Goal: Task Accomplishment & Management: Use online tool/utility

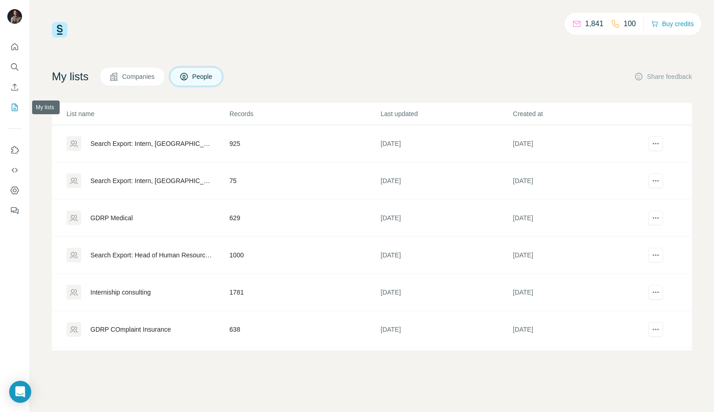
click at [14, 111] on icon "My lists" at bounding box center [15, 107] width 6 height 7
click at [11, 113] on button "My lists" at bounding box center [14, 107] width 15 height 17
click at [16, 67] on icon "Search" at bounding box center [14, 66] width 6 height 6
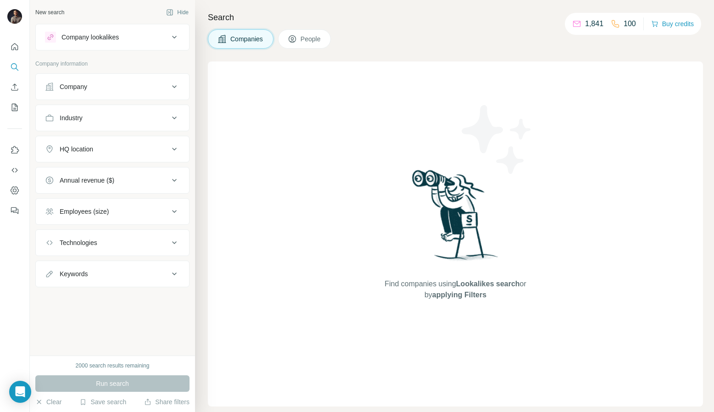
click at [87, 92] on button "Company" at bounding box center [112, 87] width 153 height 22
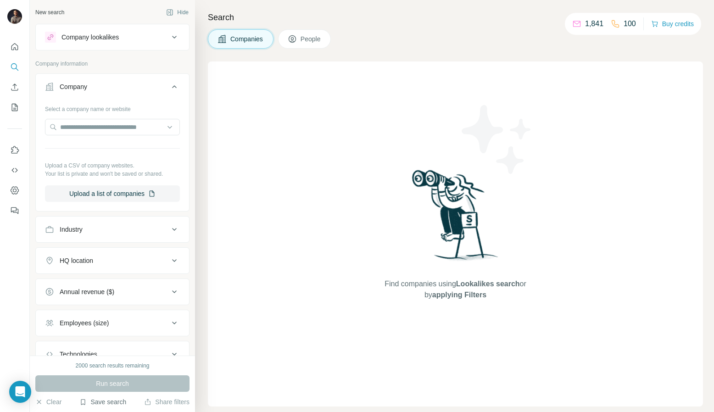
click at [112, 399] on button "Save search" at bounding box center [102, 401] width 47 height 9
click at [140, 383] on div "View my saved searches" at bounding box center [128, 386] width 97 height 18
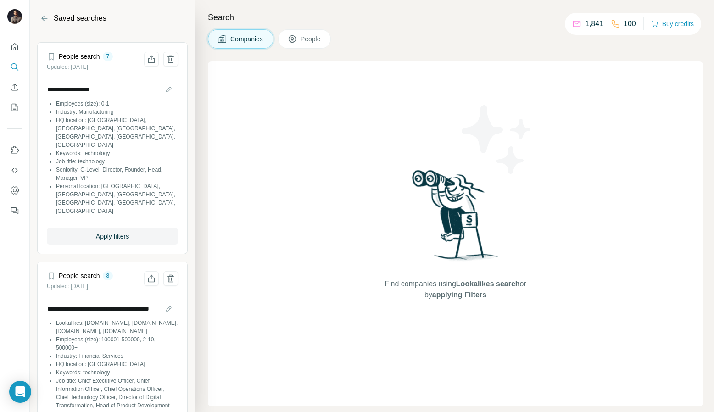
scroll to position [200, 0]
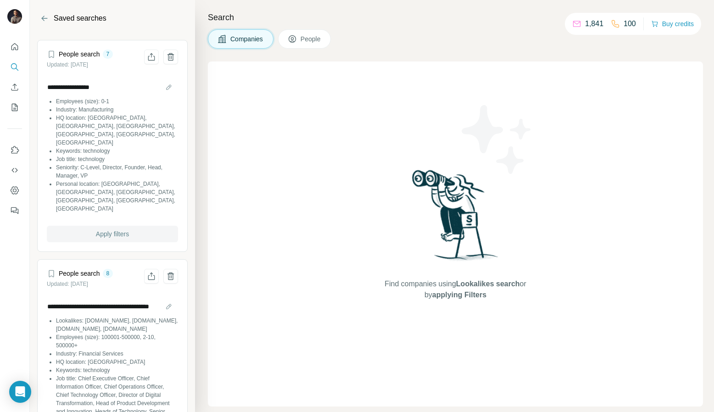
click at [119, 229] on span "Apply filters" at bounding box center [112, 233] width 33 height 9
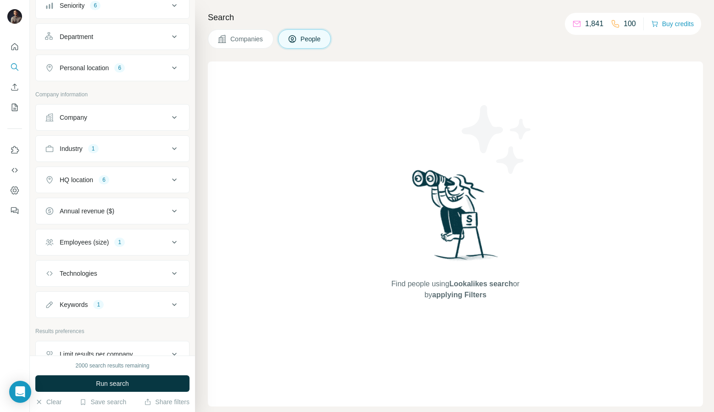
scroll to position [167, 0]
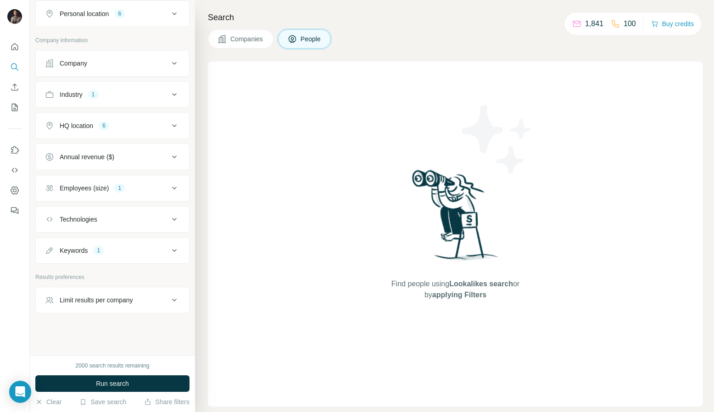
click at [178, 252] on icon at bounding box center [174, 250] width 11 height 11
click at [84, 294] on icon "button" at bounding box center [79, 294] width 7 height 7
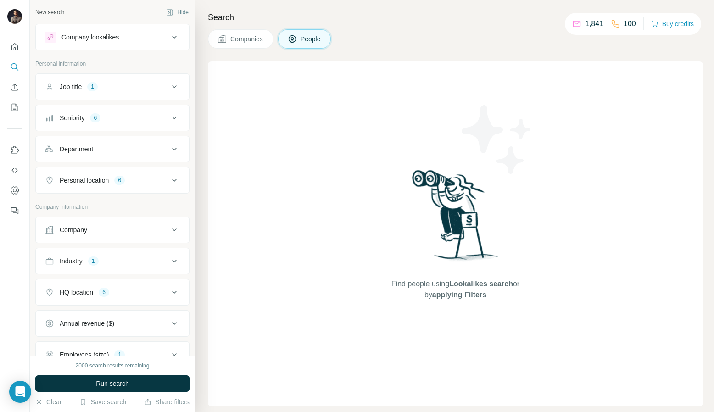
click at [144, 258] on div "Industry 1" at bounding box center [107, 261] width 124 height 9
click at [95, 304] on div "Manufacturing" at bounding box center [70, 304] width 50 height 11
click at [90, 307] on icon "button" at bounding box center [87, 304] width 7 height 7
click at [94, 285] on input at bounding box center [107, 284] width 113 height 10
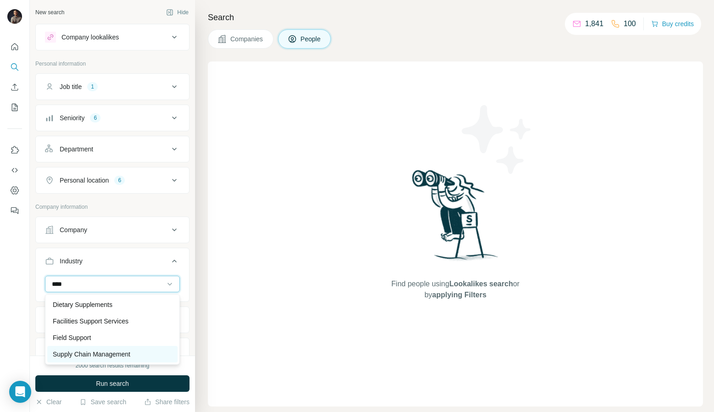
type input "****"
click at [100, 352] on p "Supply Chain Management" at bounding box center [92, 354] width 78 height 9
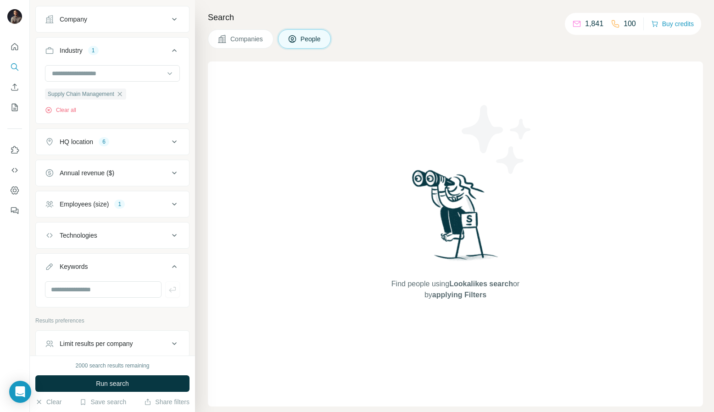
scroll to position [216, 0]
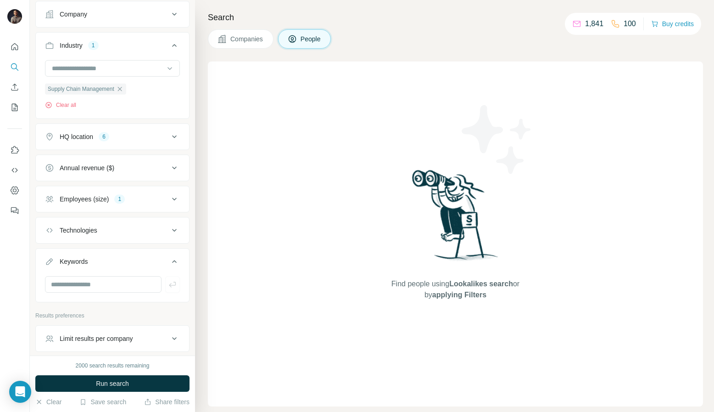
click at [167, 199] on div "Employees (size) 1" at bounding box center [107, 199] width 124 height 9
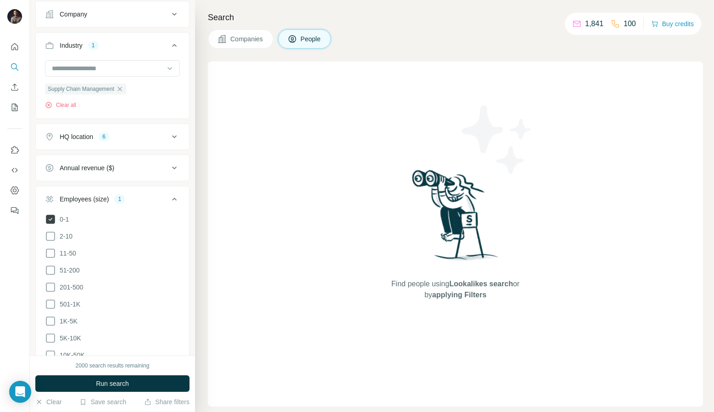
click at [50, 218] on icon at bounding box center [50, 219] width 9 height 9
click at [49, 234] on icon at bounding box center [50, 236] width 11 height 11
click at [49, 252] on icon at bounding box center [50, 253] width 11 height 11
click at [50, 269] on icon at bounding box center [50, 270] width 11 height 11
click at [98, 386] on span "Run search" at bounding box center [112, 383] width 33 height 9
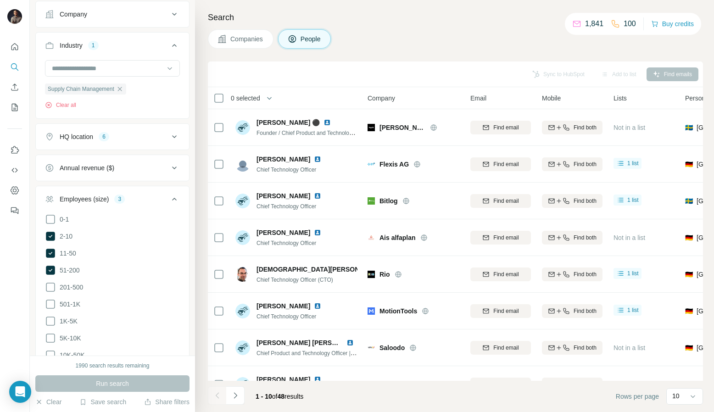
click at [252, 100] on span "0 selected" at bounding box center [245, 98] width 29 height 9
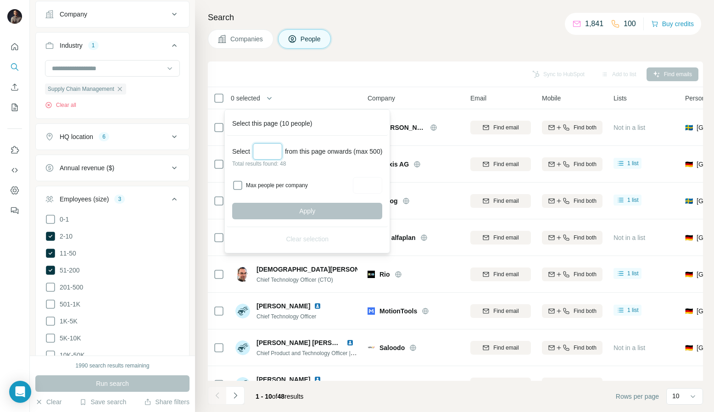
click at [267, 153] on input "Select a number (up to 500)" at bounding box center [267, 151] width 29 height 17
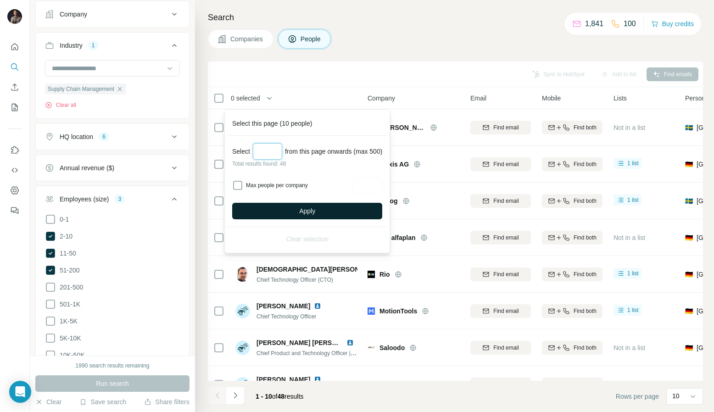
type input "**"
click at [315, 215] on span "Apply" at bounding box center [307, 211] width 16 height 9
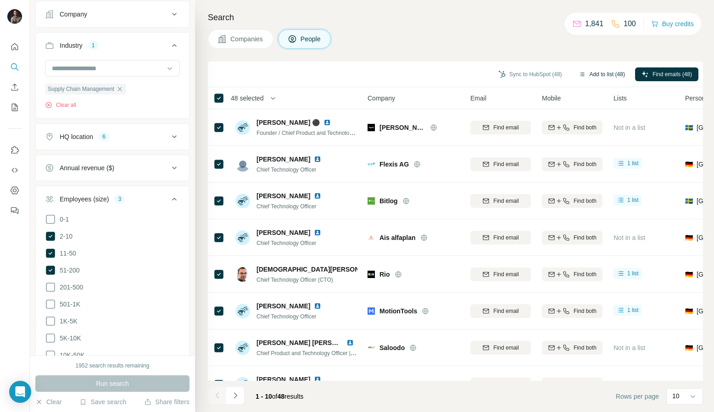
click at [605, 78] on button "Add to list (48)" at bounding box center [601, 74] width 59 height 14
click at [597, 74] on button "Add to list (48)" at bounding box center [601, 74] width 59 height 14
click at [595, 74] on button "Add to list (48)" at bounding box center [601, 74] width 59 height 14
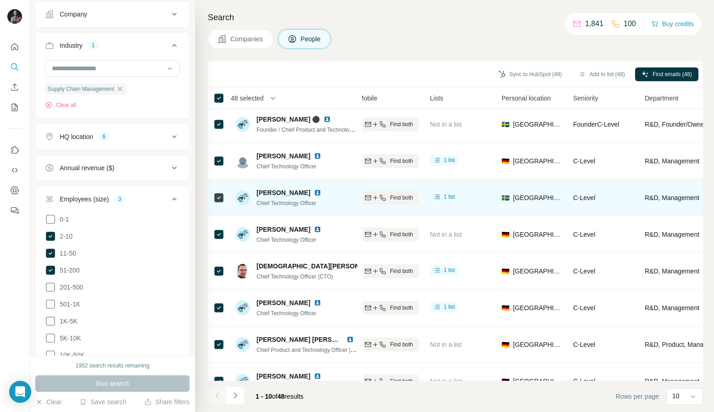
scroll to position [3, 0]
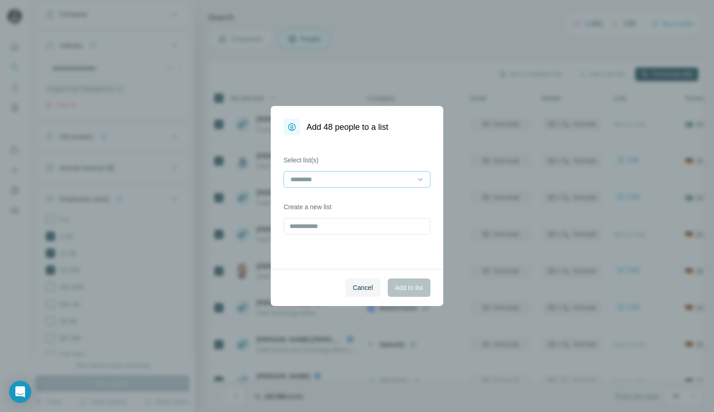
click at [368, 179] on input at bounding box center [352, 179] width 124 height 10
click at [372, 150] on div "Select list(s) Create a new list" at bounding box center [357, 202] width 173 height 134
click at [320, 229] on input "text" at bounding box center [357, 226] width 147 height 17
type input "**********"
click at [414, 285] on span "Add to list" at bounding box center [409, 287] width 28 height 9
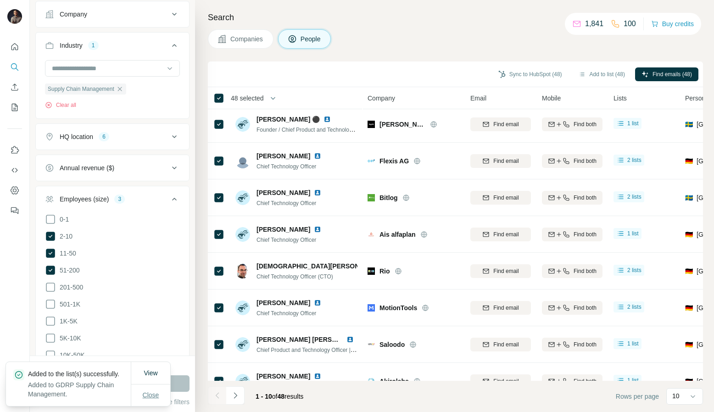
click at [157, 391] on span "Close" at bounding box center [151, 395] width 17 height 9
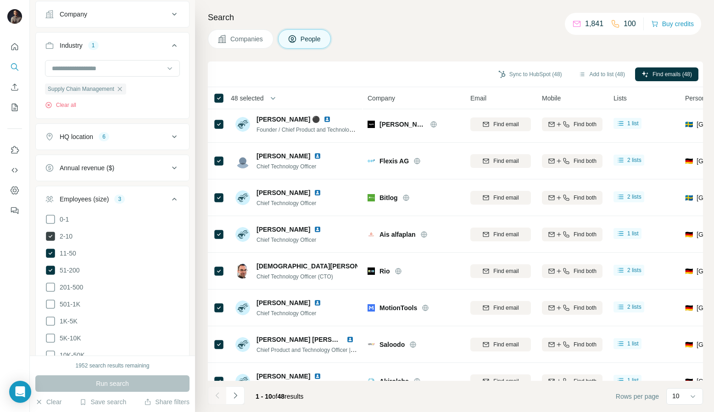
click at [48, 234] on icon at bounding box center [50, 236] width 9 height 9
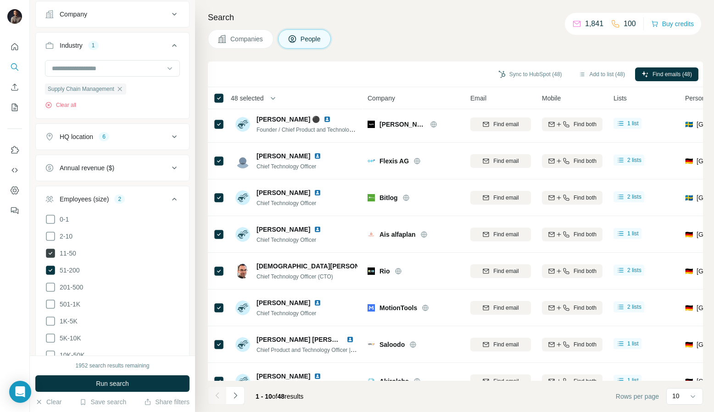
click at [54, 251] on icon at bounding box center [50, 253] width 9 height 9
click at [51, 269] on icon at bounding box center [51, 270] width 4 height 3
click at [56, 285] on icon at bounding box center [50, 287] width 11 height 11
click at [52, 302] on icon at bounding box center [50, 304] width 11 height 11
click at [50, 317] on icon at bounding box center [50, 321] width 11 height 11
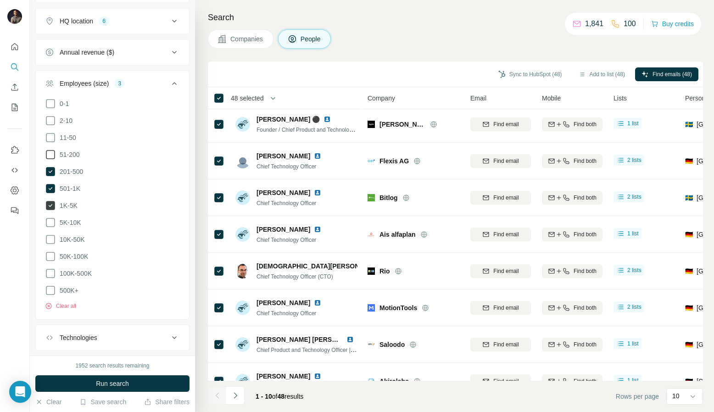
scroll to position [336, 0]
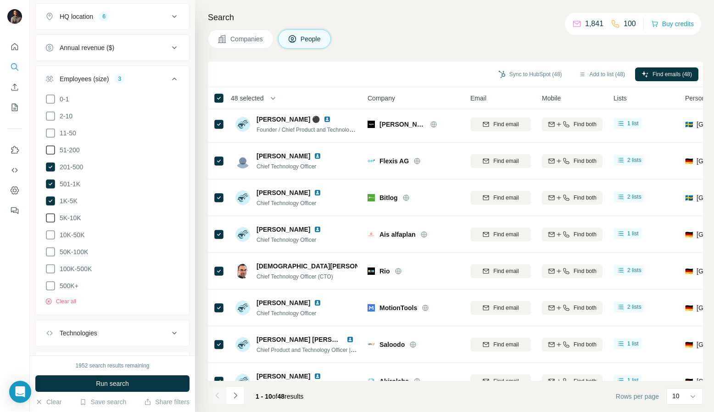
click at [47, 216] on icon at bounding box center [50, 218] width 11 height 11
click at [50, 225] on ul "0-1 2-10 11-50 [PHONE_NUMBER] 501-1K 1K-5K 5K-10K 10K-50K 50K-100K 100K-500K 50…" at bounding box center [112, 193] width 135 height 198
click at [50, 229] on icon at bounding box center [50, 234] width 11 height 11
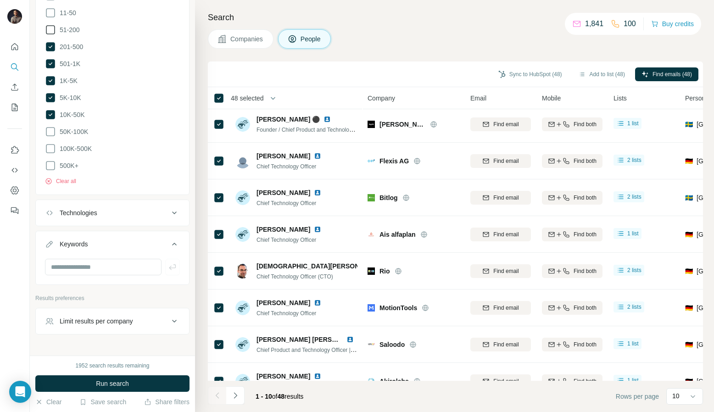
scroll to position [475, 0]
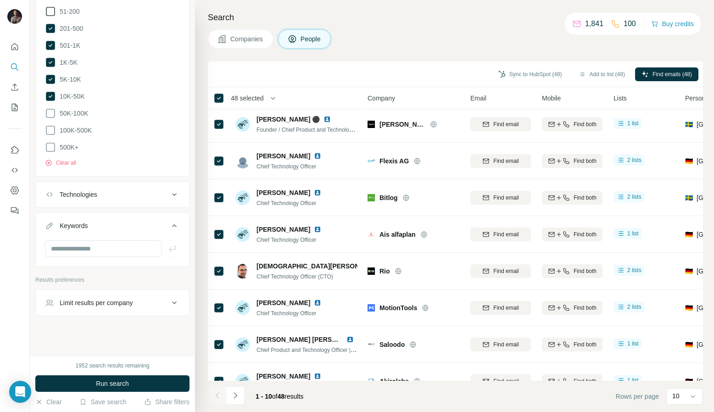
click at [119, 301] on div "Limit results per company" at bounding box center [96, 302] width 73 height 9
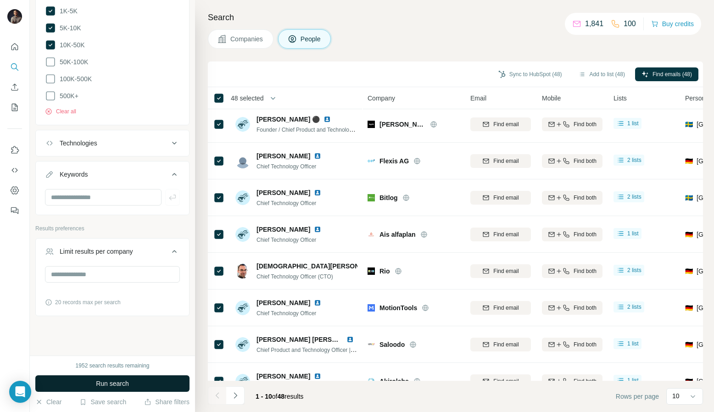
click at [147, 385] on button "Run search" at bounding box center [112, 383] width 154 height 17
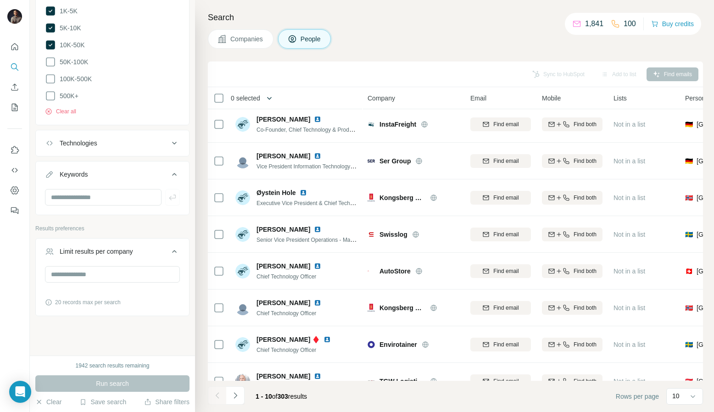
click at [267, 97] on icon "button" at bounding box center [269, 98] width 9 height 9
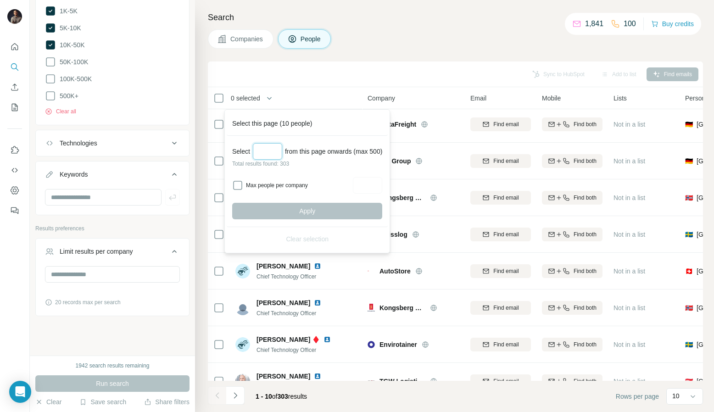
click at [270, 148] on input "Select a number (up to 500)" at bounding box center [267, 151] width 29 height 17
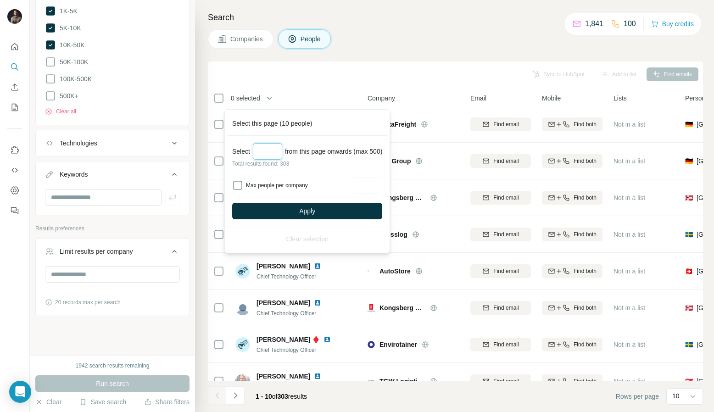
type input "***"
click at [301, 220] on div "Select *** from this page onwards (max 500) Total results found: 303 Max people…" at bounding box center [307, 181] width 161 height 91
click at [286, 212] on button "Apply" at bounding box center [307, 211] width 150 height 17
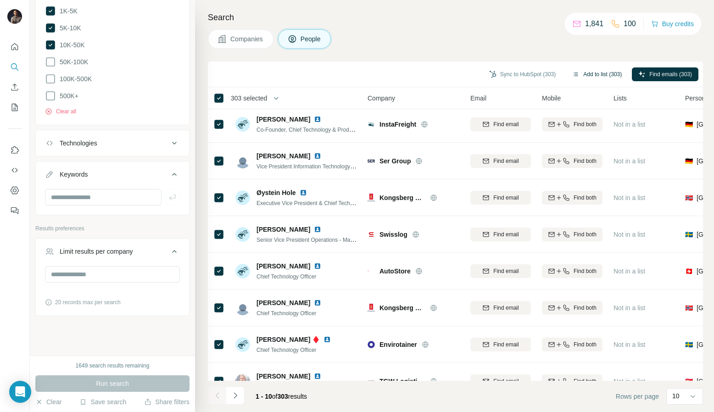
click at [600, 68] on button "Add to list (303)" at bounding box center [597, 74] width 62 height 14
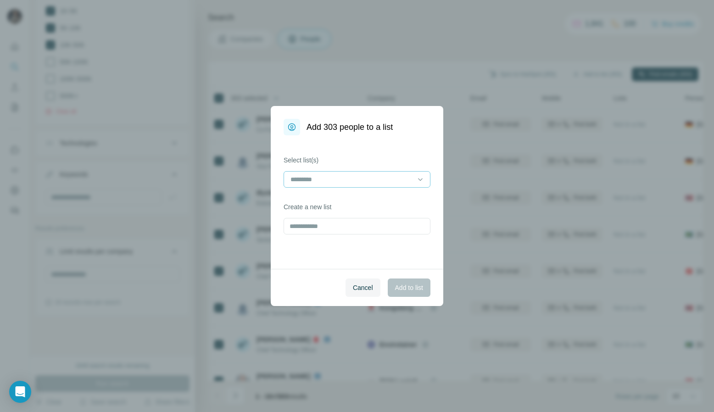
click at [386, 183] on input at bounding box center [352, 179] width 124 height 10
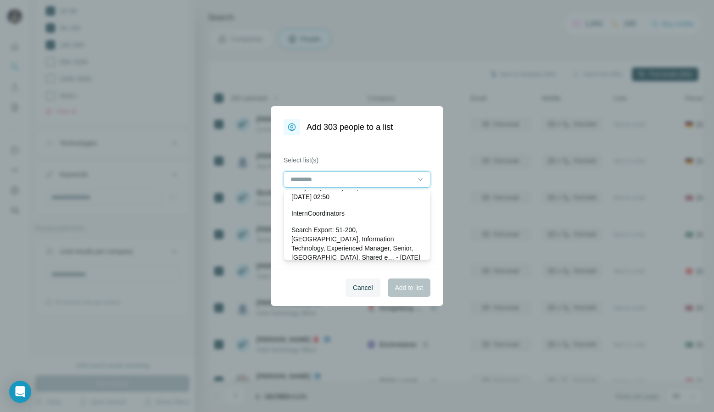
scroll to position [0, 0]
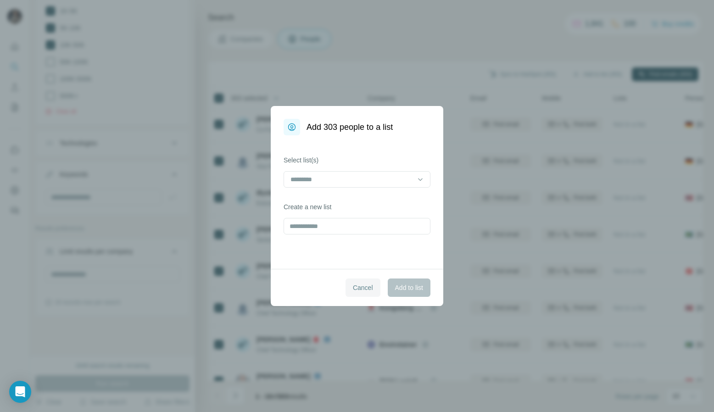
click at [367, 285] on span "Cancel" at bounding box center [363, 287] width 20 height 9
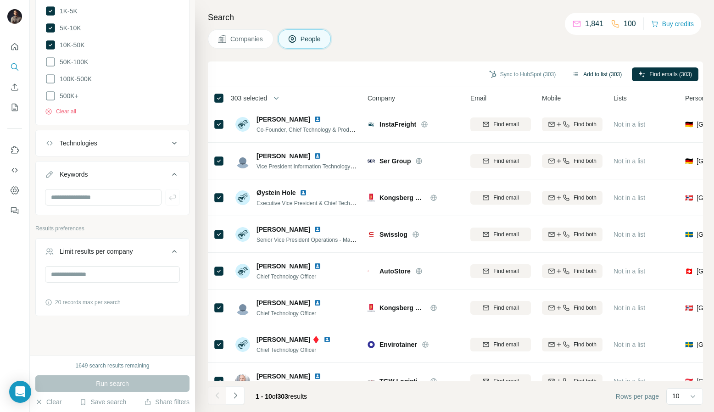
click at [593, 72] on button "Add to list (303)" at bounding box center [597, 74] width 62 height 14
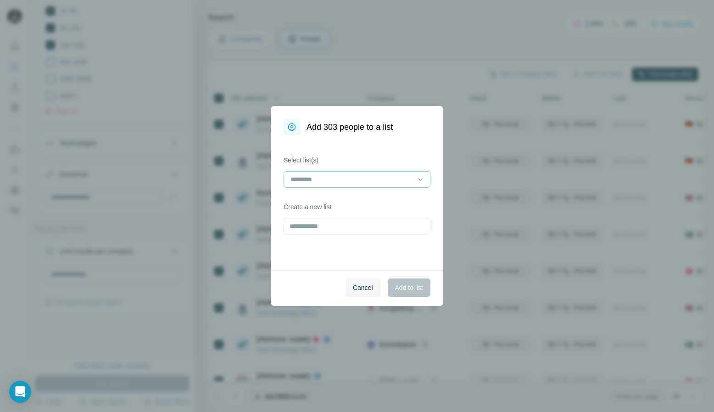
click at [320, 178] on input at bounding box center [352, 179] width 124 height 10
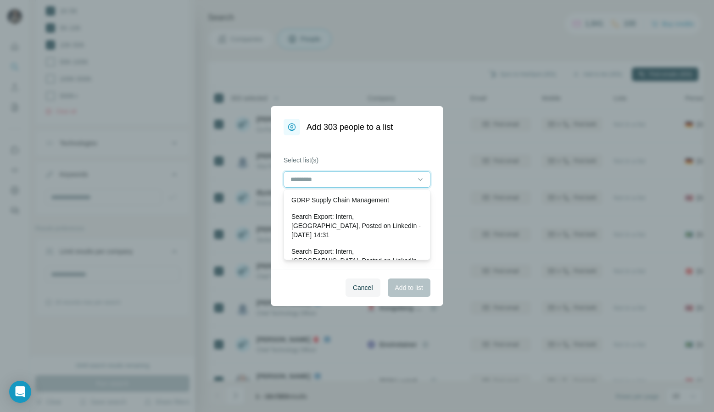
click at [348, 177] on input at bounding box center [352, 179] width 124 height 10
click at [420, 176] on icon at bounding box center [420, 179] width 9 height 9
click at [364, 288] on span "Cancel" at bounding box center [363, 287] width 20 height 9
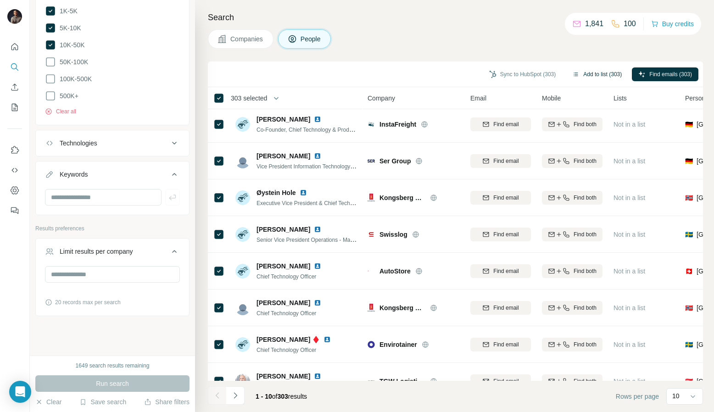
click at [604, 71] on button "Add to list (303)" at bounding box center [597, 74] width 62 height 14
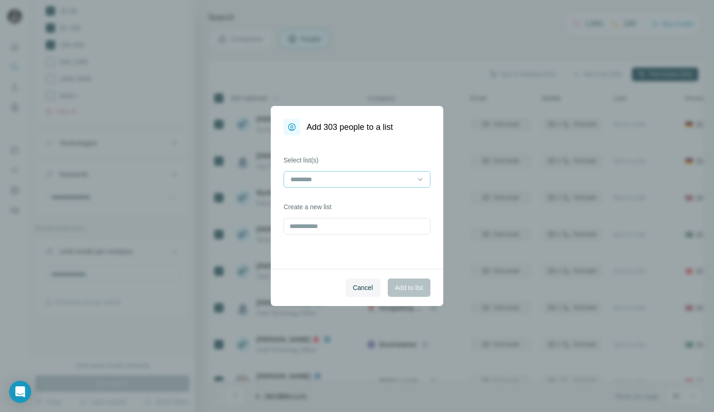
click at [407, 173] on div at bounding box center [352, 180] width 124 height 16
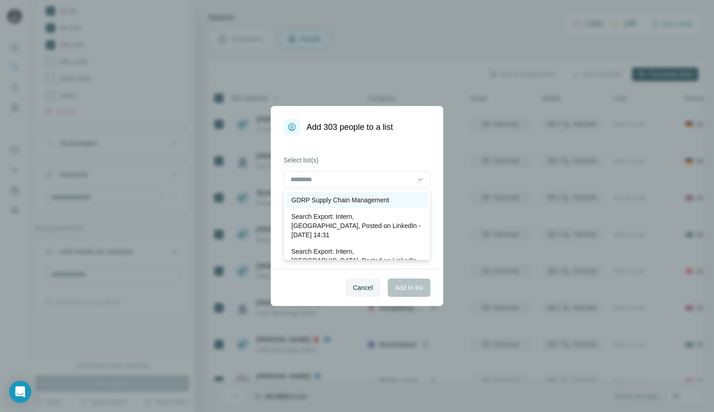
click at [370, 204] on p "GDRP Supply Chain Management" at bounding box center [340, 200] width 98 height 9
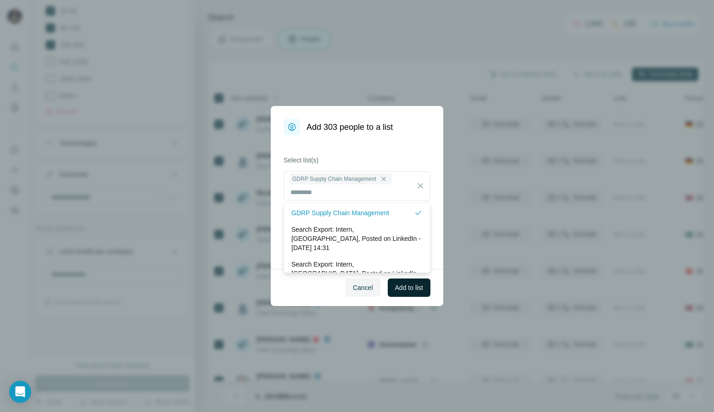
click at [416, 291] on span "Add to list" at bounding box center [409, 287] width 28 height 9
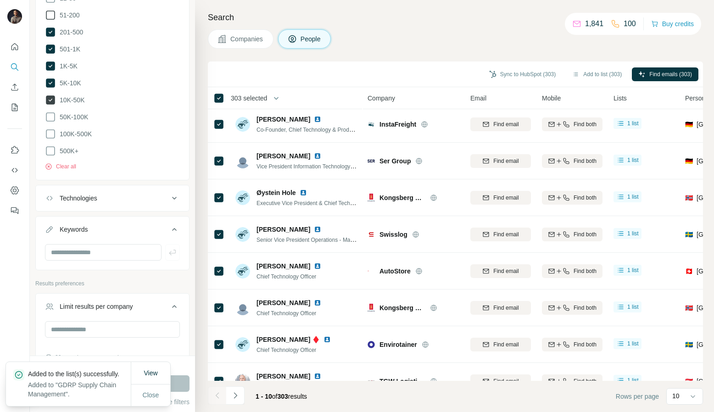
scroll to position [470, 0]
click at [51, 29] on icon at bounding box center [50, 33] width 9 height 9
click at [51, 116] on icon at bounding box center [50, 118] width 11 height 11
click at [51, 100] on icon at bounding box center [51, 101] width 4 height 3
click at [50, 80] on icon at bounding box center [50, 84] width 9 height 9
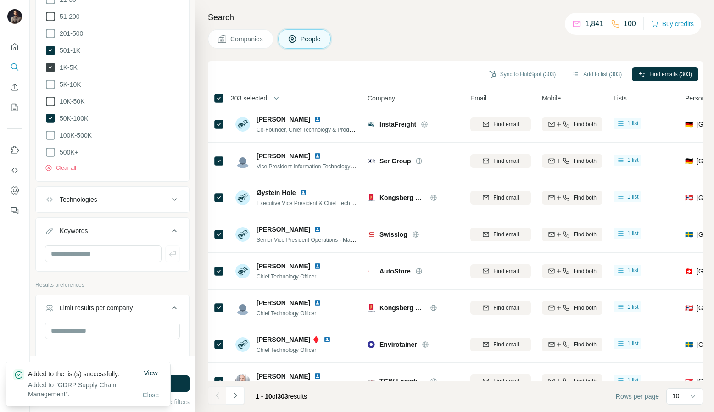
click at [50, 69] on icon at bounding box center [50, 67] width 9 height 9
click at [53, 49] on icon at bounding box center [50, 50] width 9 height 9
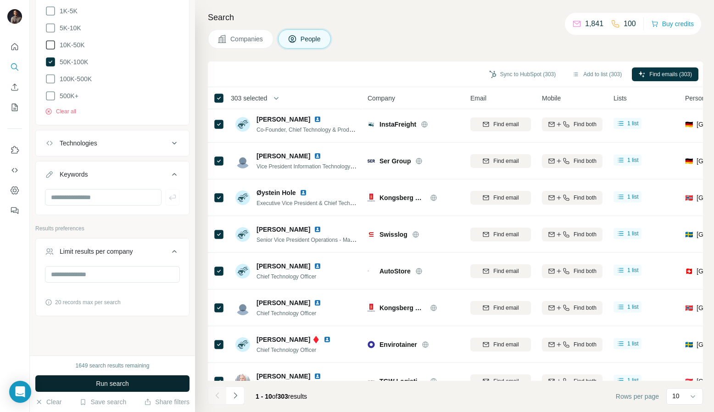
click at [118, 385] on span "Run search" at bounding box center [112, 383] width 33 height 9
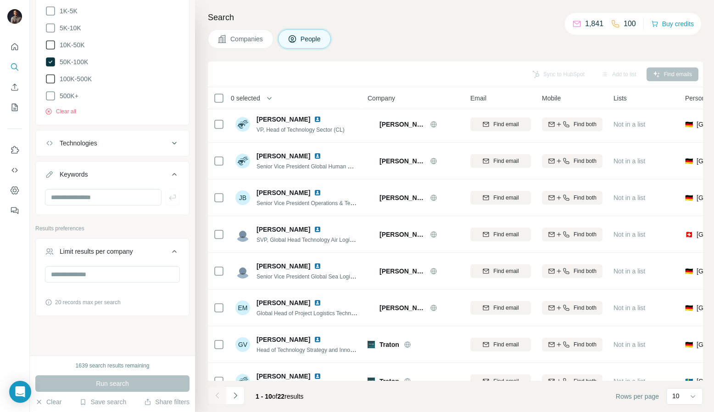
click at [64, 76] on span "100K-500K" at bounding box center [74, 78] width 36 height 9
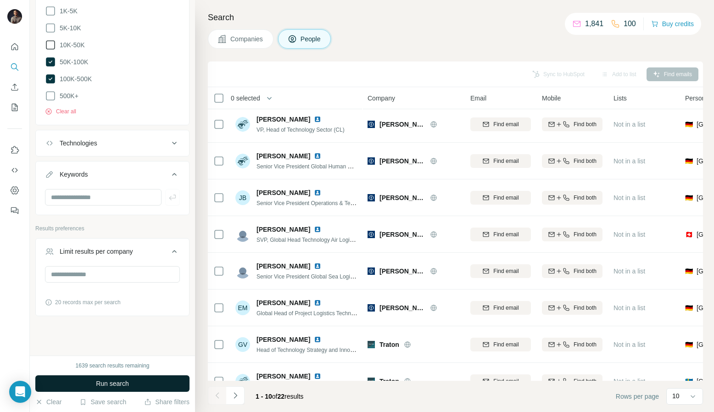
click at [129, 391] on button "Run search" at bounding box center [112, 383] width 154 height 17
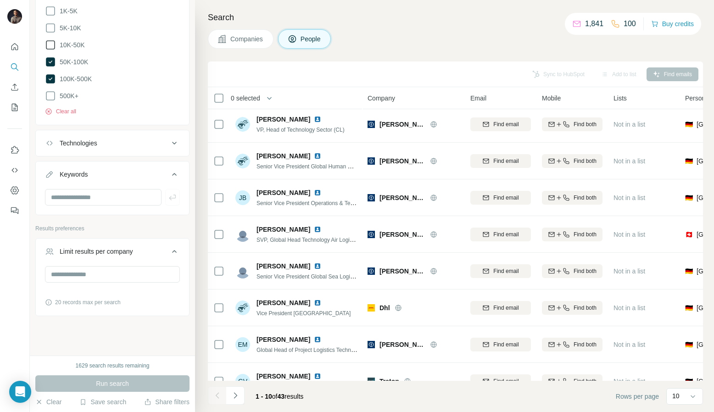
click at [240, 95] on span "0 selected" at bounding box center [245, 98] width 29 height 9
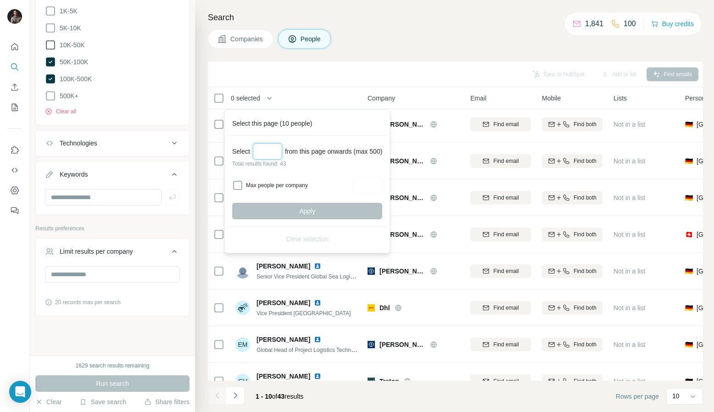
click at [269, 154] on input "Select a number (up to 500)" at bounding box center [267, 151] width 29 height 17
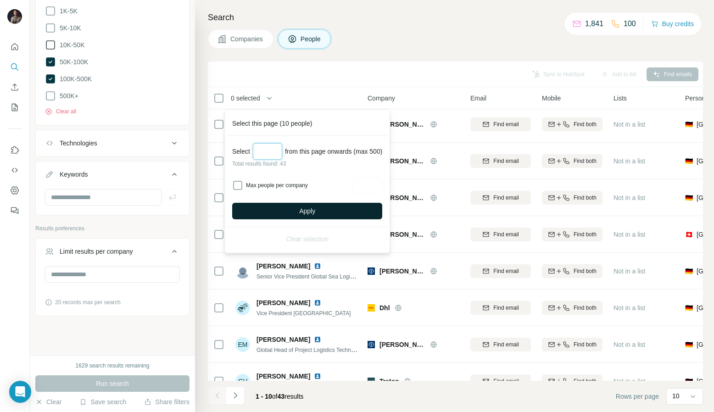
type input "**"
click at [320, 203] on button "Apply" at bounding box center [307, 211] width 150 height 17
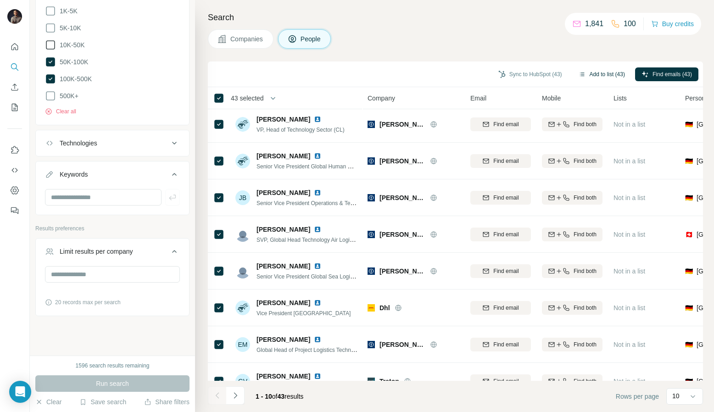
click at [613, 78] on button "Add to list (43)" at bounding box center [601, 74] width 59 height 14
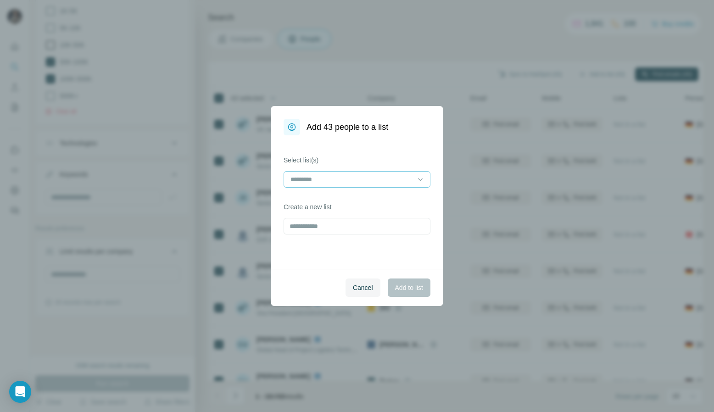
click at [358, 181] on input at bounding box center [352, 179] width 124 height 10
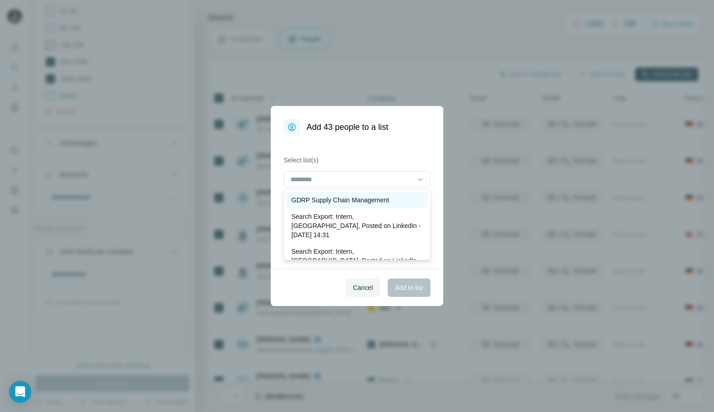
click at [347, 200] on p "GDRP Supply Chain Management" at bounding box center [340, 200] width 98 height 9
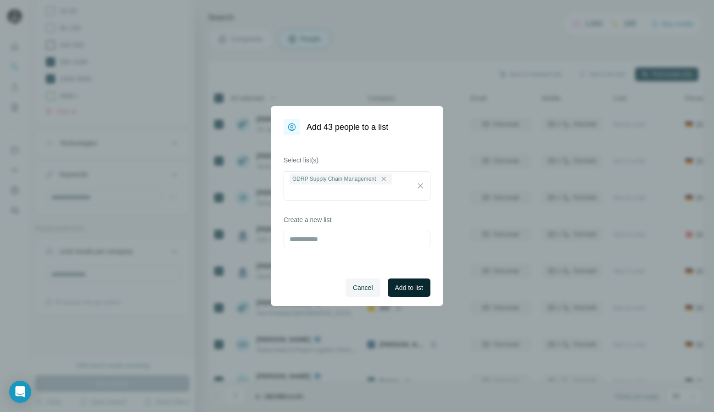
click at [402, 292] on span "Add to list" at bounding box center [409, 287] width 28 height 9
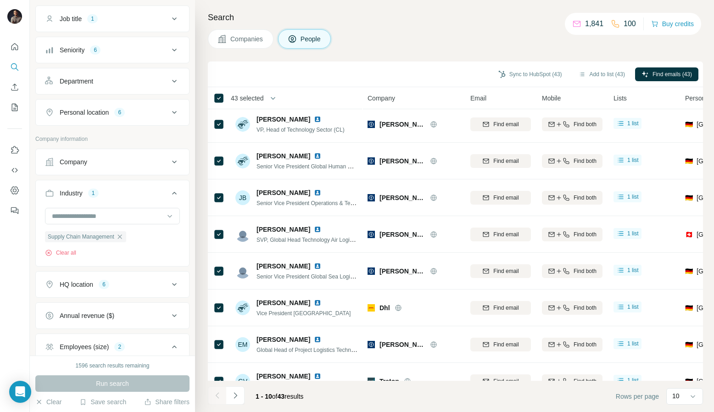
scroll to position [27, 0]
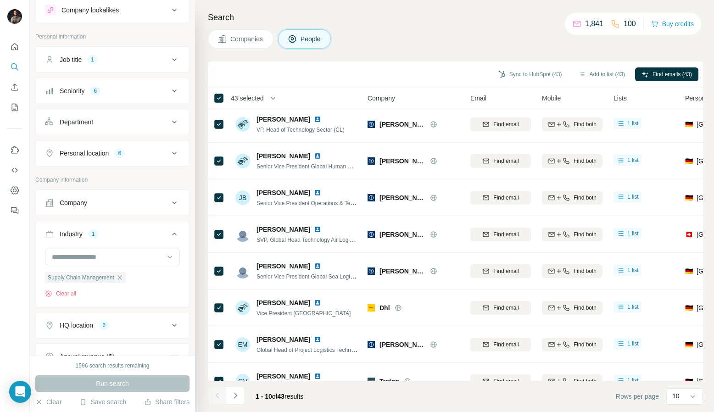
click at [140, 73] on ul "Job title 1 Seniority 6 Department Personal location 6" at bounding box center [112, 106] width 154 height 120
click at [141, 60] on div "Job title 1" at bounding box center [107, 59] width 124 height 9
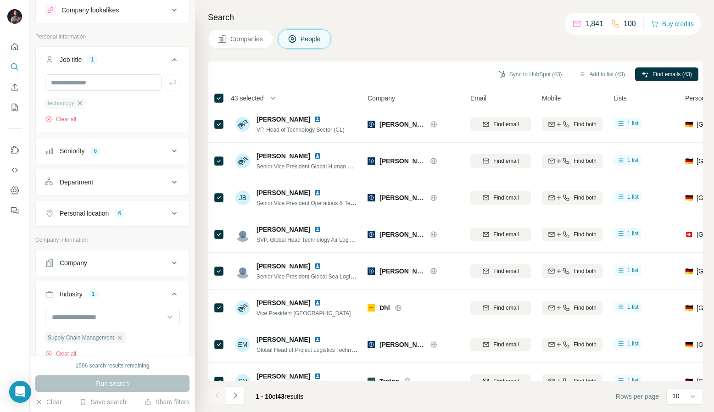
click at [81, 105] on icon "button" at bounding box center [80, 103] width 4 height 4
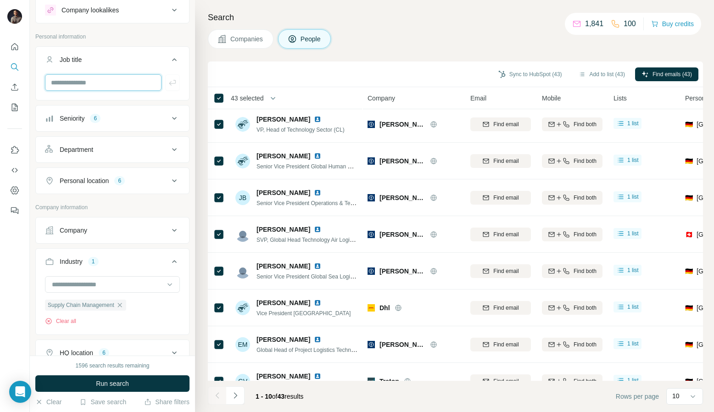
click at [86, 83] on input "text" at bounding box center [103, 82] width 117 height 17
click at [117, 84] on input "**********" at bounding box center [103, 82] width 117 height 17
type input "**********"
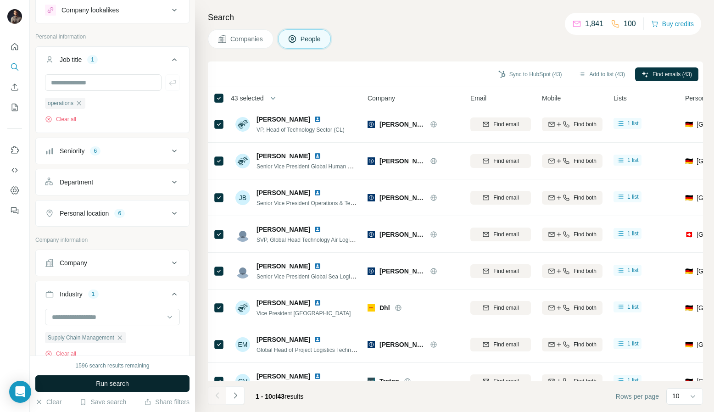
click at [123, 383] on span "Run search" at bounding box center [112, 383] width 33 height 9
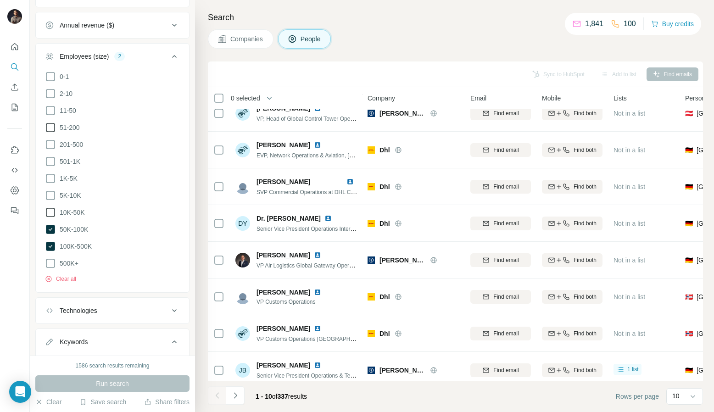
scroll to position [418, 0]
click at [48, 244] on icon at bounding box center [50, 247] width 9 height 9
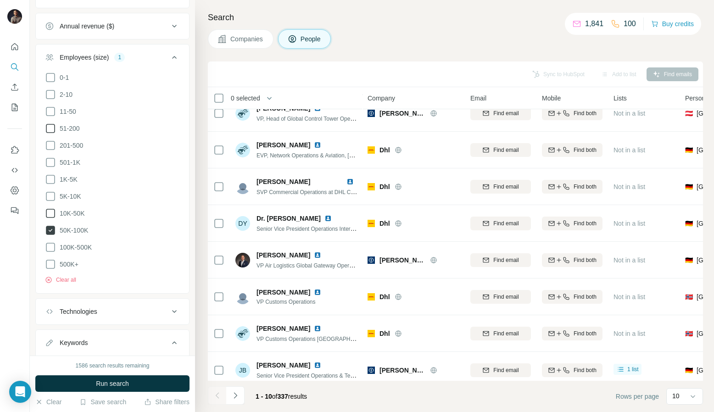
click at [48, 234] on icon at bounding box center [50, 230] width 11 height 11
click at [50, 110] on icon at bounding box center [50, 111] width 11 height 11
click at [51, 132] on icon at bounding box center [50, 128] width 11 height 11
click at [102, 377] on button "Run search" at bounding box center [112, 383] width 154 height 17
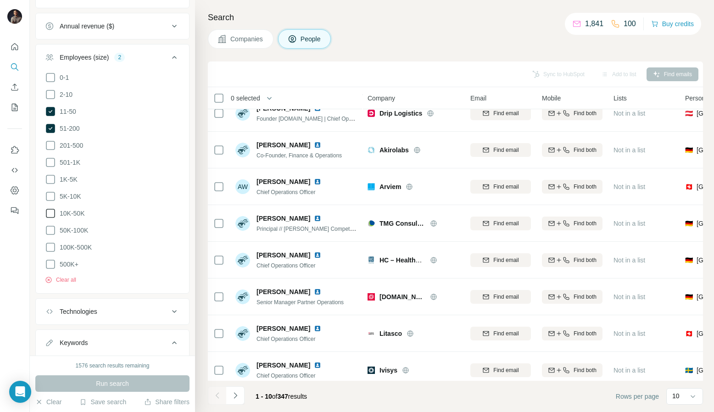
click at [236, 95] on span "0 selected" at bounding box center [245, 98] width 29 height 9
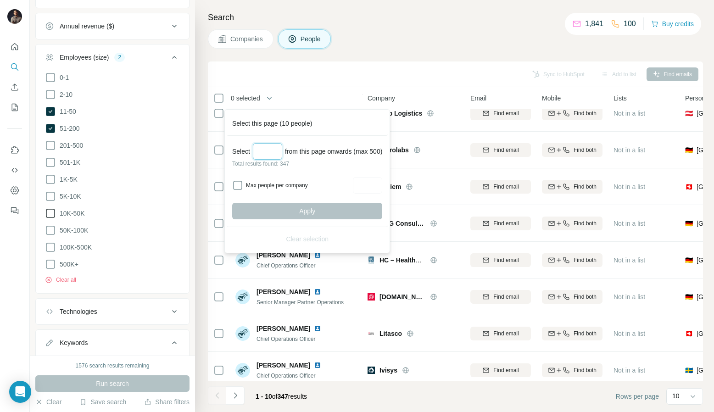
click at [259, 151] on input "Select a number (up to 500)" at bounding box center [267, 151] width 29 height 17
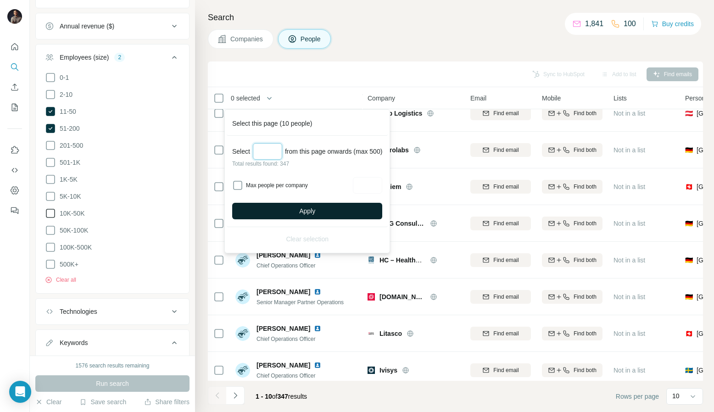
type input "***"
click at [315, 213] on span "Apply" at bounding box center [307, 211] width 16 height 9
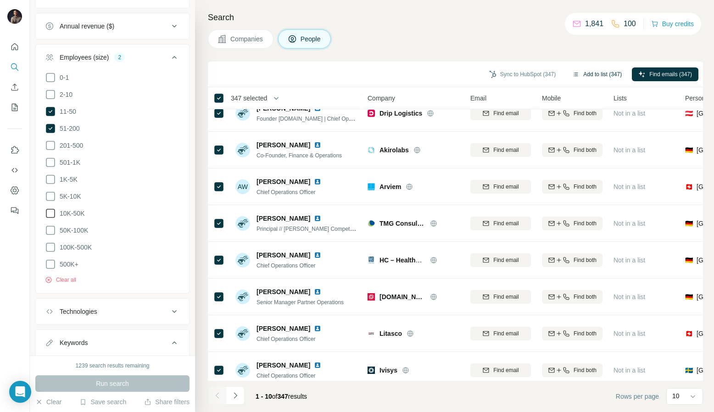
click at [599, 75] on button "Add to list (347)" at bounding box center [597, 74] width 62 height 14
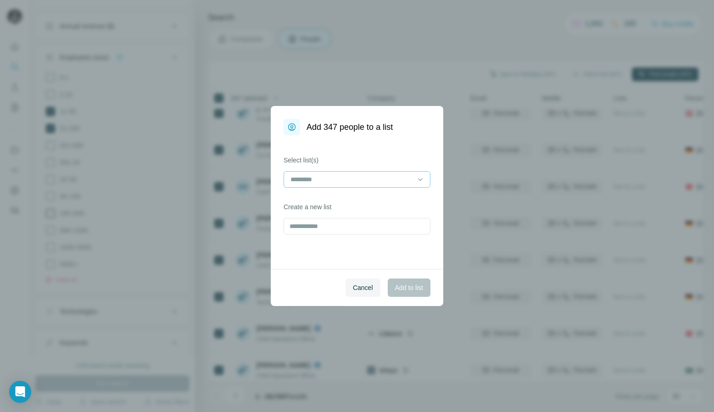
click at [377, 180] on input at bounding box center [352, 179] width 124 height 10
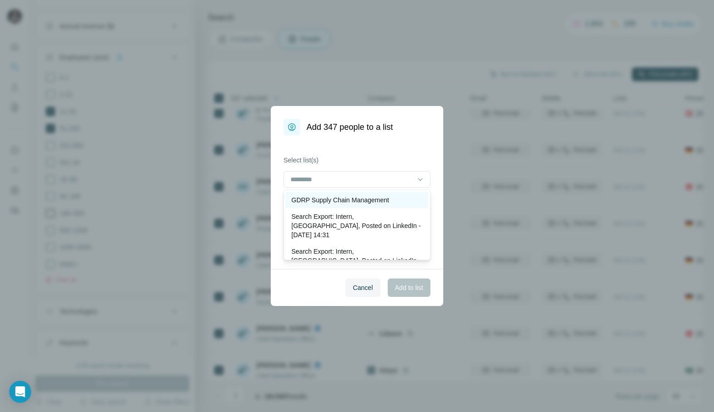
click at [360, 203] on p "GDRP Supply Chain Management" at bounding box center [340, 200] width 98 height 9
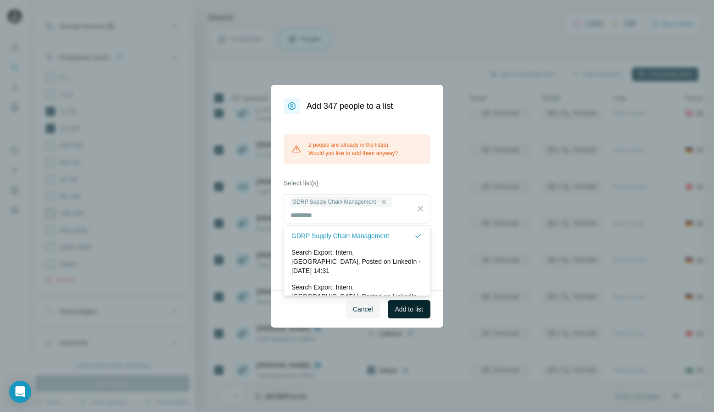
click at [406, 307] on span "Add to list" at bounding box center [409, 309] width 28 height 9
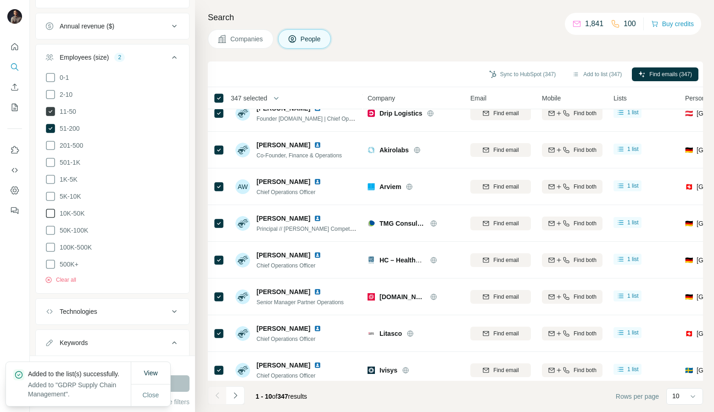
click at [50, 109] on icon at bounding box center [50, 111] width 9 height 9
click at [49, 146] on icon at bounding box center [50, 145] width 11 height 11
click at [51, 124] on icon at bounding box center [50, 128] width 9 height 9
click at [139, 402] on div "Close" at bounding box center [150, 395] width 39 height 18
click at [149, 394] on span "Close" at bounding box center [151, 395] width 17 height 9
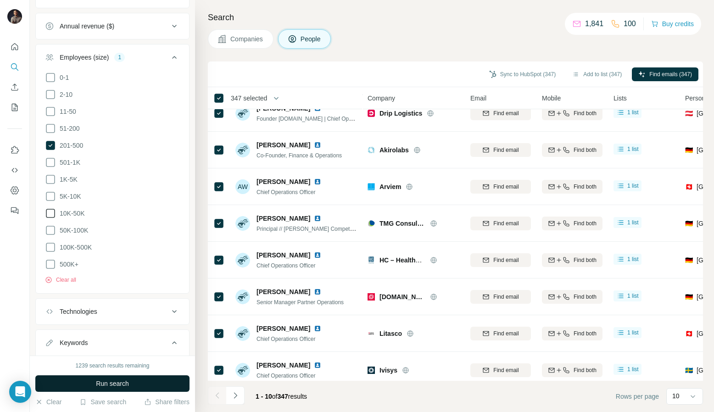
click at [157, 383] on button "Run search" at bounding box center [112, 383] width 154 height 17
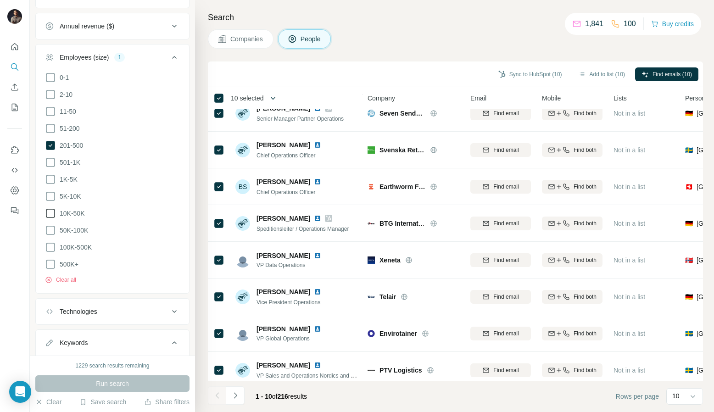
click at [277, 99] on icon "button" at bounding box center [273, 98] width 9 height 9
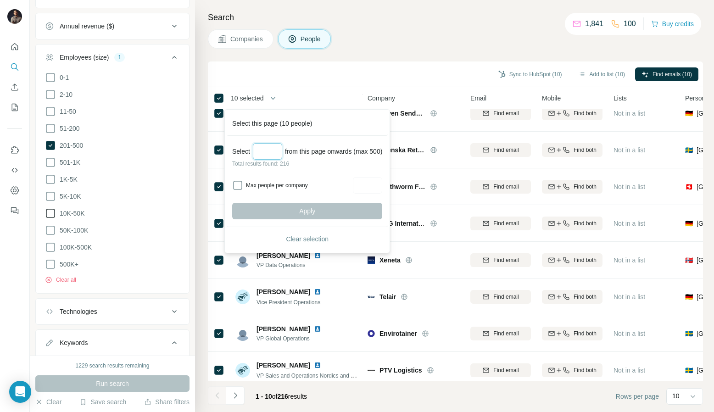
click at [271, 157] on input "Select a number (up to 500)" at bounding box center [267, 151] width 29 height 17
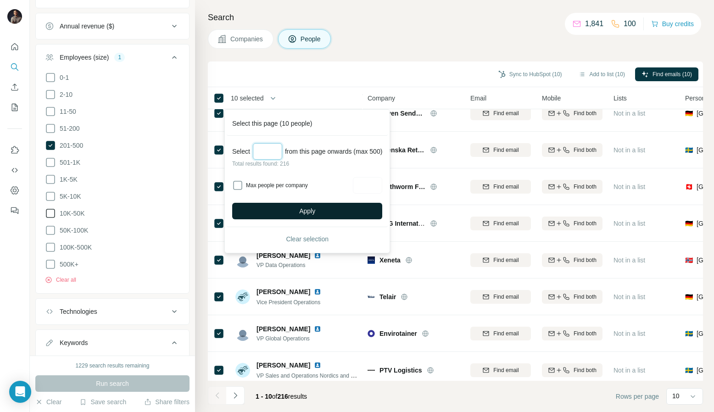
type input "***"
click at [347, 211] on button "Apply" at bounding box center [307, 211] width 150 height 17
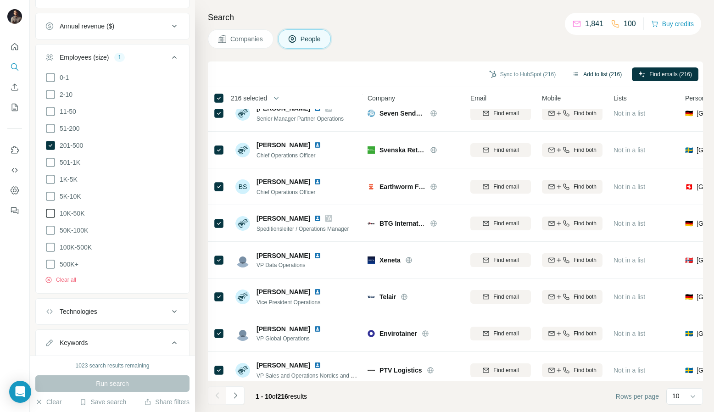
click at [605, 69] on button "Add to list (216)" at bounding box center [597, 74] width 62 height 14
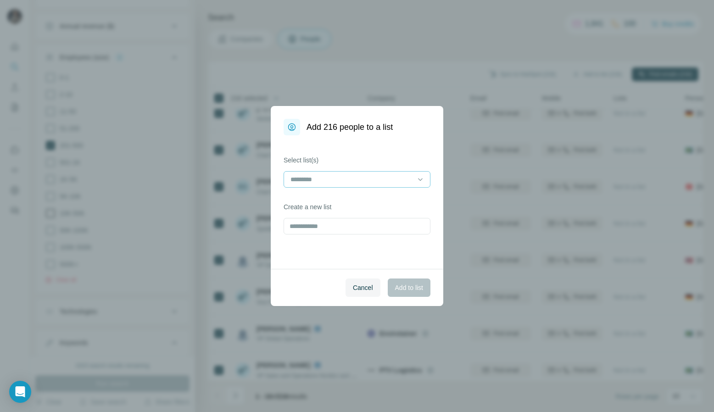
click at [317, 178] on input at bounding box center [352, 179] width 124 height 10
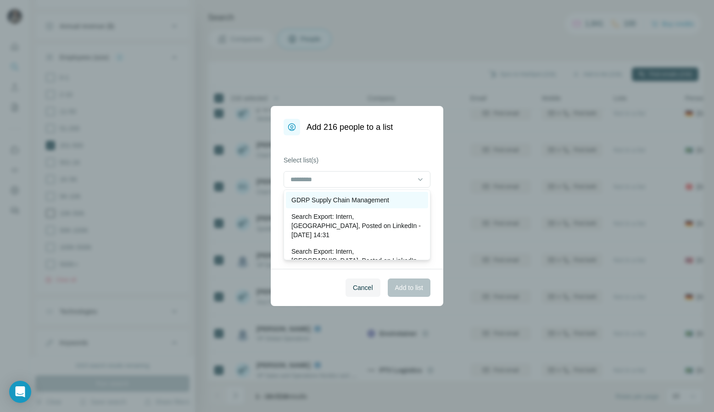
click at [322, 199] on p "GDRP Supply Chain Management" at bounding box center [340, 200] width 98 height 9
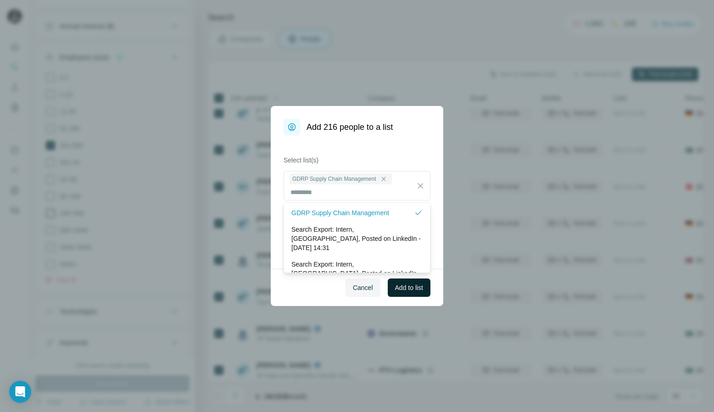
click at [407, 286] on span "Add to list" at bounding box center [409, 287] width 28 height 9
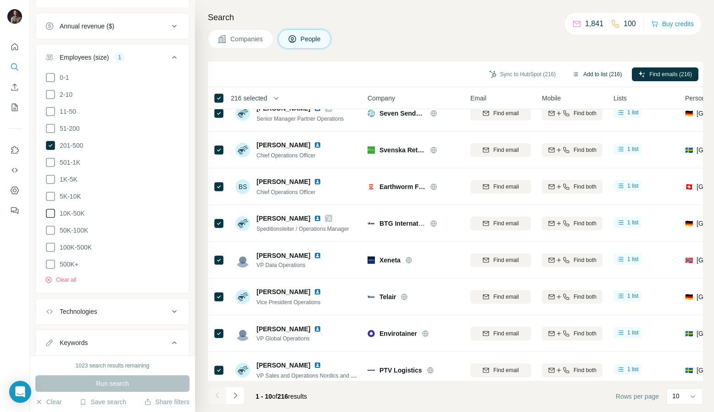
click at [590, 77] on button "Add to list (216)" at bounding box center [597, 74] width 62 height 14
click at [599, 69] on button "Add to list (216)" at bounding box center [597, 74] width 62 height 14
click at [598, 73] on button "Add to list (216)" at bounding box center [597, 74] width 62 height 14
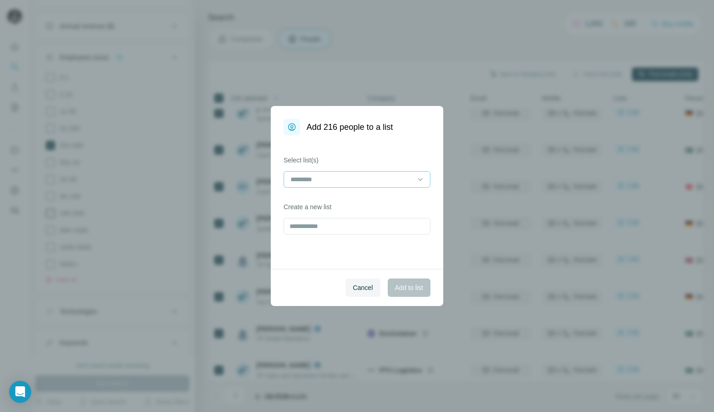
click at [410, 180] on input at bounding box center [352, 179] width 124 height 10
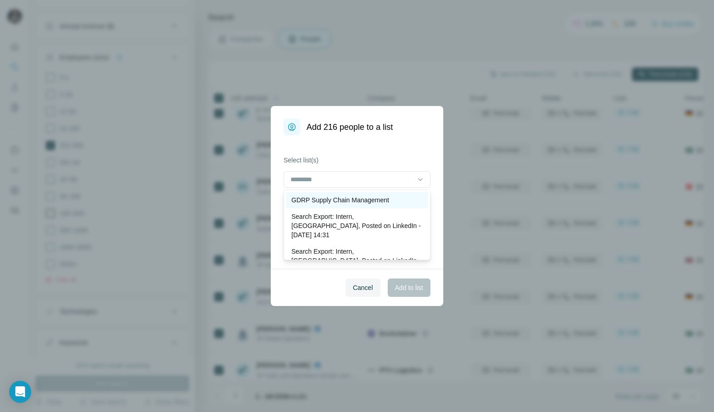
click at [387, 204] on p "GDRP Supply Chain Management" at bounding box center [340, 200] width 98 height 9
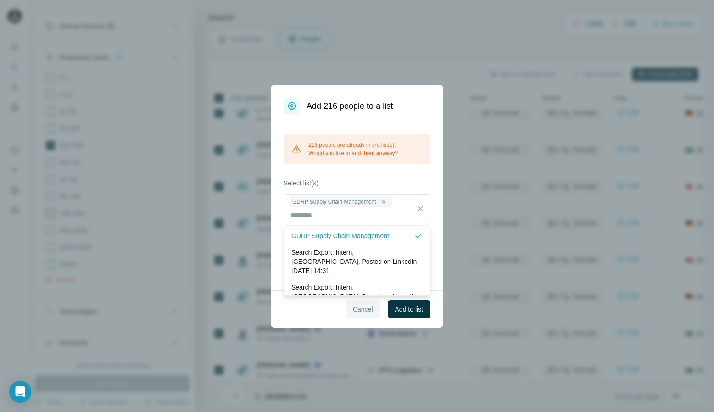
click at [369, 311] on span "Cancel" at bounding box center [363, 309] width 20 height 9
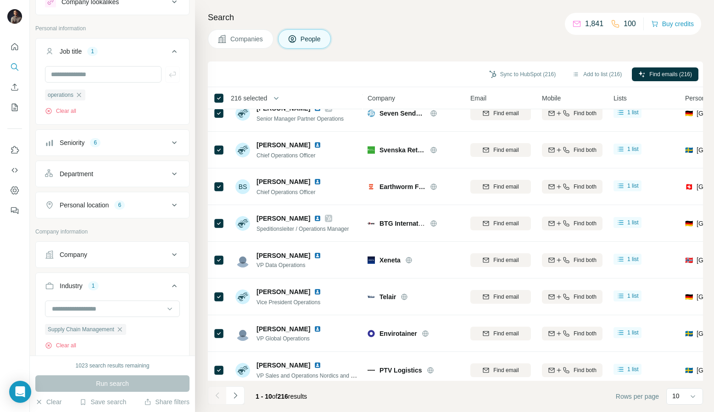
scroll to position [0, 0]
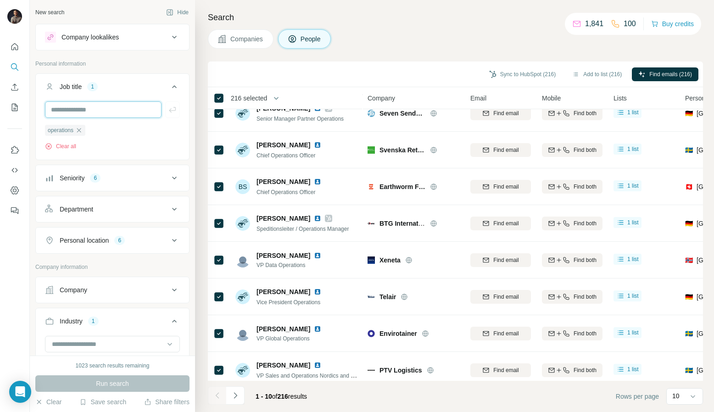
click at [109, 112] on input "text" at bounding box center [103, 109] width 117 height 17
type input "**********"
click at [173, 109] on icon "button" at bounding box center [172, 109] width 9 height 9
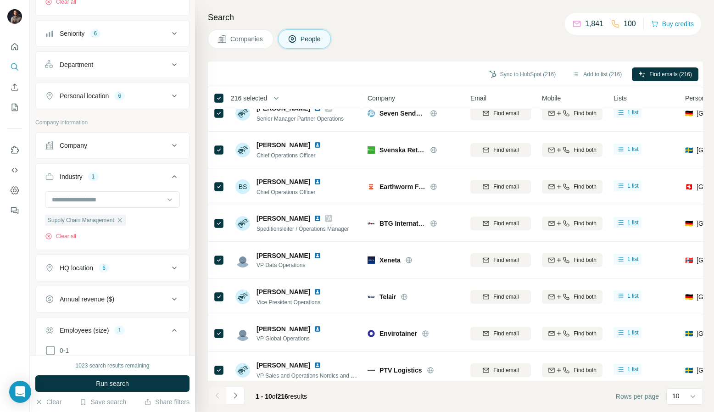
scroll to position [147, 0]
click at [122, 194] on input at bounding box center [107, 197] width 113 height 10
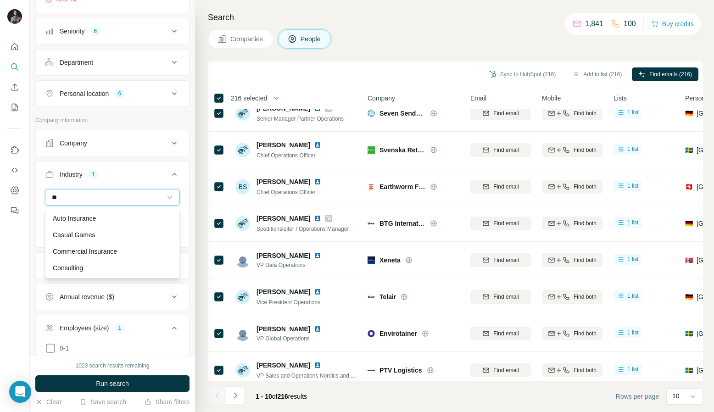
type input "*"
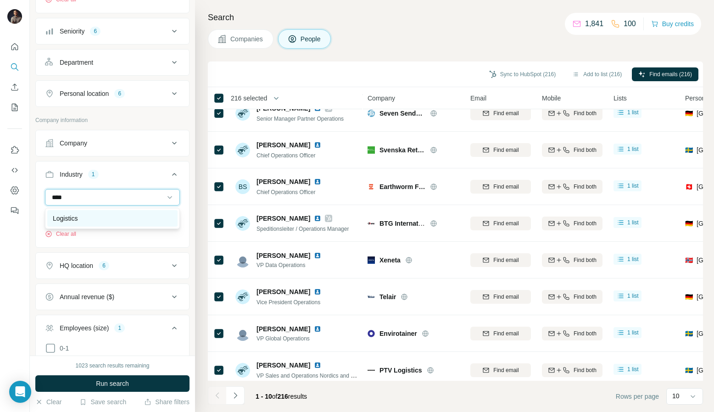
type input "****"
click at [112, 218] on div "Logistics" at bounding box center [112, 218] width 119 height 9
click at [118, 219] on div "Supply Chain Management" at bounding box center [85, 218] width 81 height 11
click at [122, 219] on icon "button" at bounding box center [119, 217] width 7 height 7
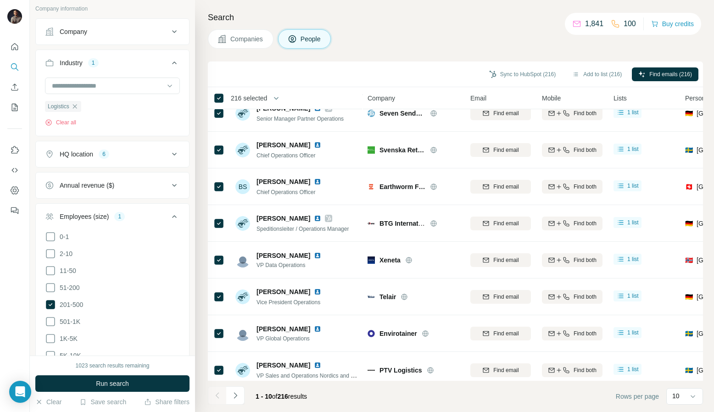
scroll to position [264, 0]
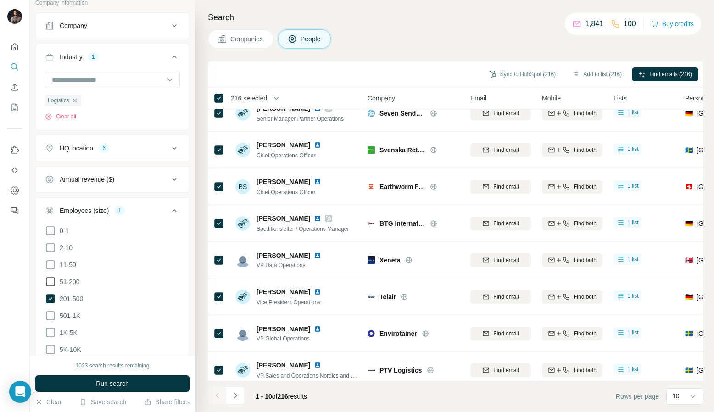
click at [53, 283] on icon at bounding box center [50, 281] width 11 height 11
click at [50, 268] on icon at bounding box center [50, 264] width 11 height 11
click at [105, 383] on span "Run search" at bounding box center [112, 383] width 33 height 9
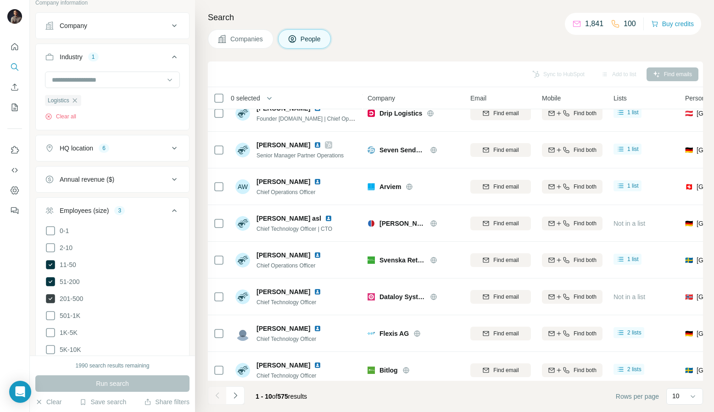
click at [53, 297] on icon at bounding box center [50, 298] width 9 height 9
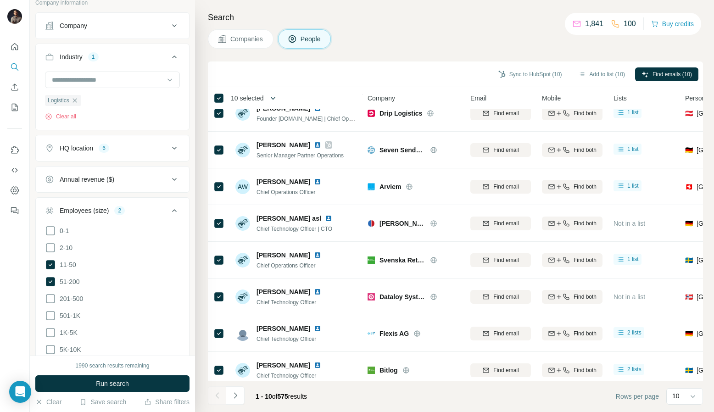
click at [280, 99] on button "button" at bounding box center [273, 98] width 18 height 18
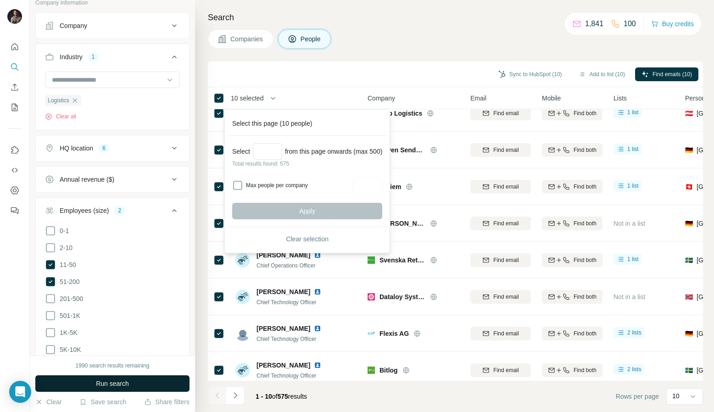
click at [115, 380] on span "Run search" at bounding box center [112, 383] width 33 height 9
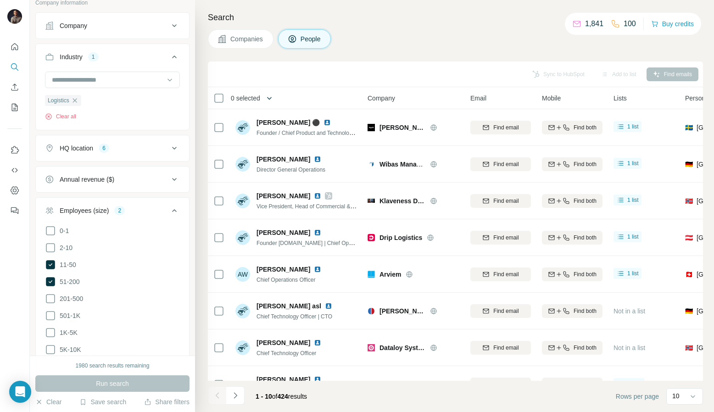
click at [267, 97] on button "button" at bounding box center [269, 98] width 18 height 18
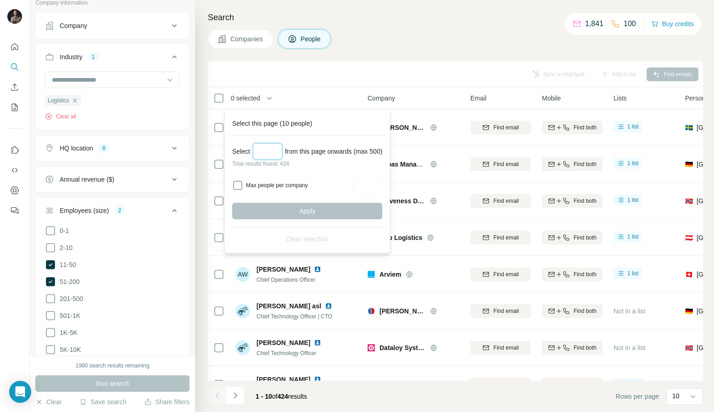
click at [256, 154] on input "Select a number (up to 500)" at bounding box center [267, 151] width 29 height 17
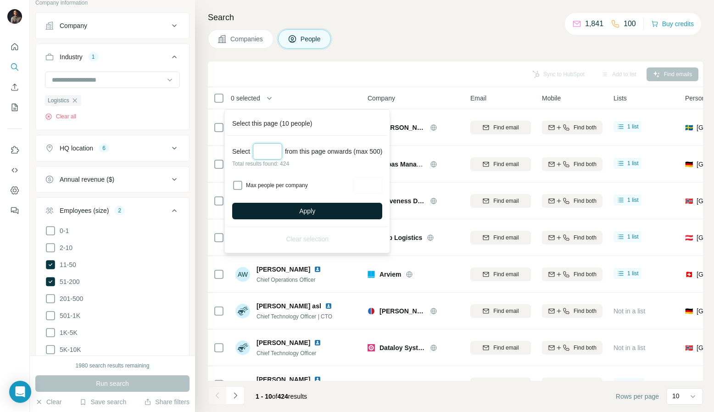
type input "***"
click at [331, 213] on button "Apply" at bounding box center [307, 211] width 150 height 17
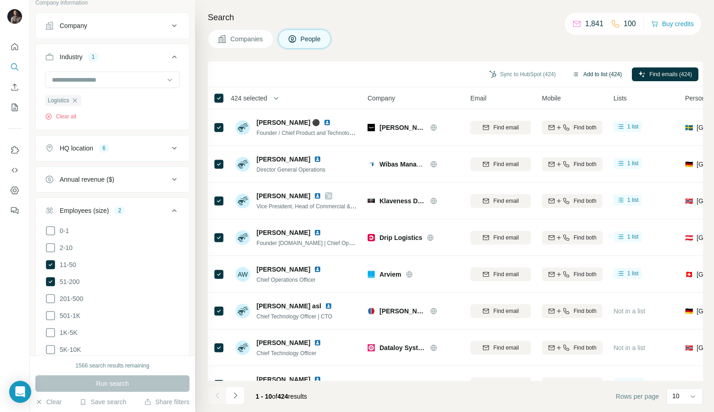
click at [587, 75] on button "Add to list (424)" at bounding box center [597, 74] width 62 height 14
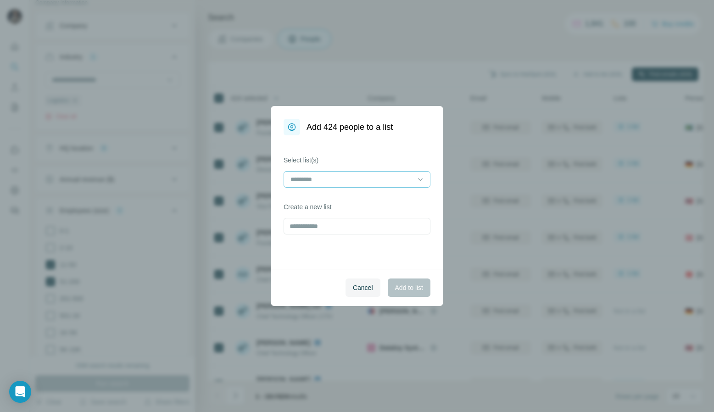
click at [356, 176] on input at bounding box center [352, 179] width 124 height 10
click at [359, 295] on button "Cancel" at bounding box center [363, 288] width 35 height 18
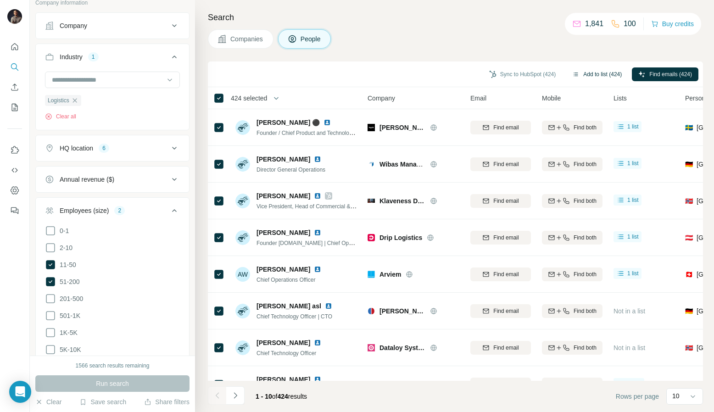
click at [602, 73] on button "Add to list (424)" at bounding box center [597, 74] width 62 height 14
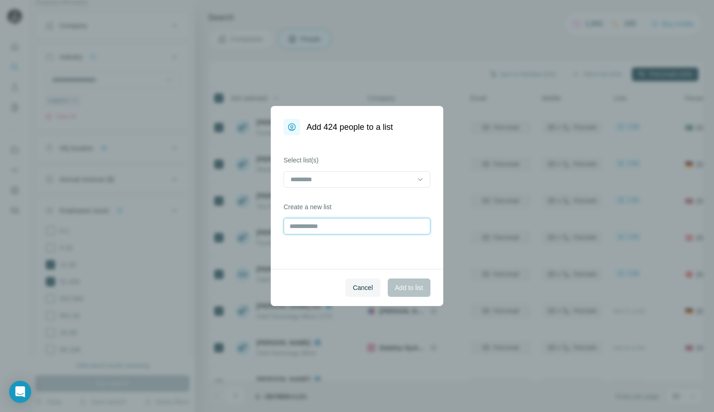
click at [359, 223] on input "text" at bounding box center [357, 226] width 147 height 17
click at [331, 173] on div at bounding box center [352, 180] width 124 height 16
click at [302, 282] on div "Cancel Add to list" at bounding box center [357, 287] width 173 height 37
click at [324, 227] on input "****" at bounding box center [357, 226] width 147 height 17
type input "**********"
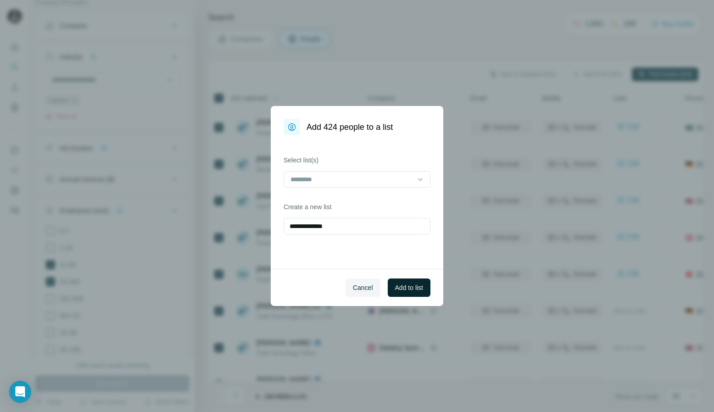
click at [420, 283] on span "Add to list" at bounding box center [409, 287] width 28 height 9
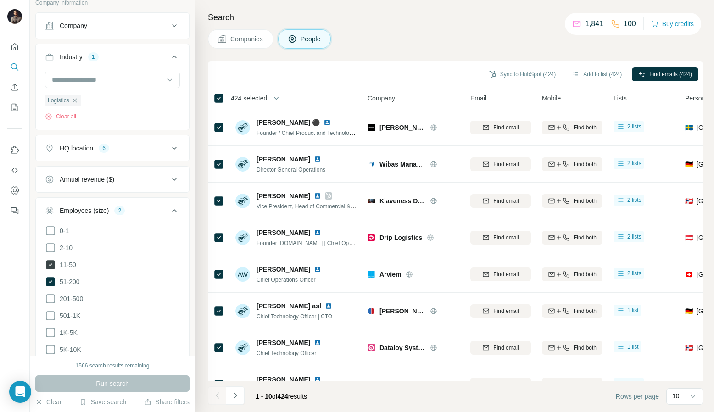
click at [54, 268] on icon at bounding box center [50, 264] width 9 height 9
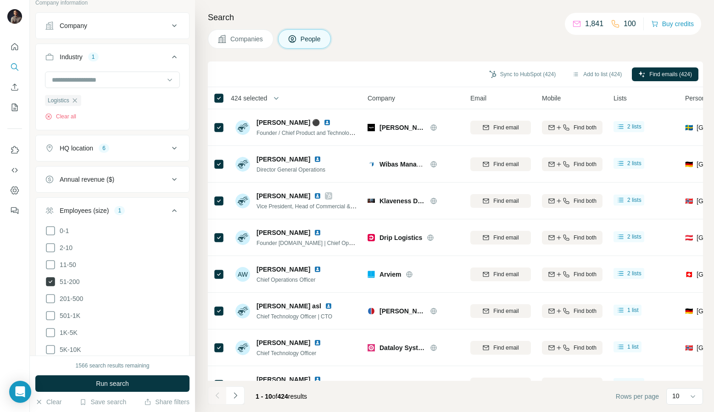
click at [53, 280] on icon at bounding box center [50, 281] width 9 height 9
click at [50, 291] on ul "0-1 2-10 11-50 [PHONE_NUMBER] 501-1K 1K-5K 5K-10K 10K-50K 50K-100K 100K-500K 50…" at bounding box center [112, 324] width 135 height 198
click at [50, 295] on icon at bounding box center [50, 298] width 11 height 11
click at [47, 309] on ul "0-1 2-10 11-50 [PHONE_NUMBER] 501-1K 1K-5K 5K-10K 10K-50K 50K-100K 100K-500K 50…" at bounding box center [112, 324] width 135 height 198
click at [48, 313] on icon at bounding box center [50, 315] width 11 height 11
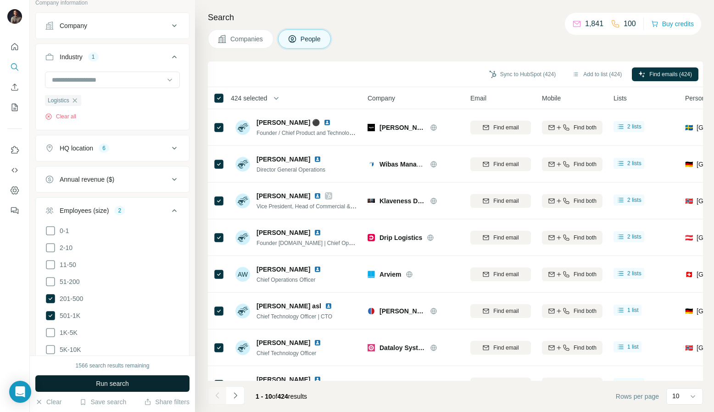
click at [96, 377] on button "Run search" at bounding box center [112, 383] width 154 height 17
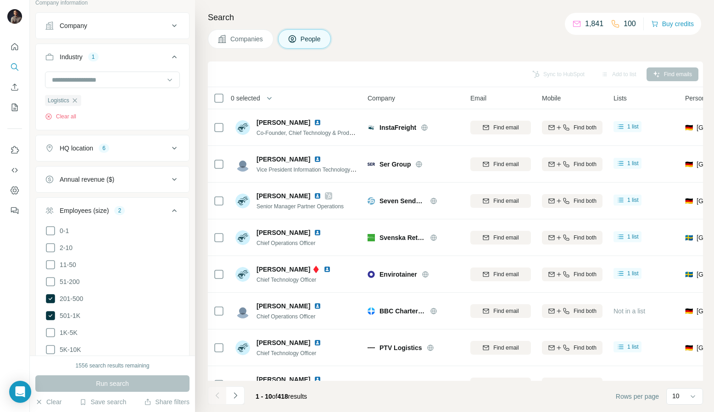
click at [245, 97] on span "0 selected" at bounding box center [245, 98] width 29 height 9
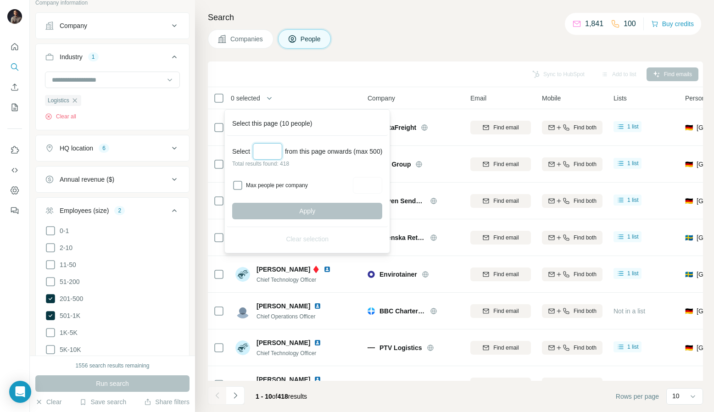
click at [268, 150] on input "Select a number (up to 500)" at bounding box center [267, 151] width 29 height 17
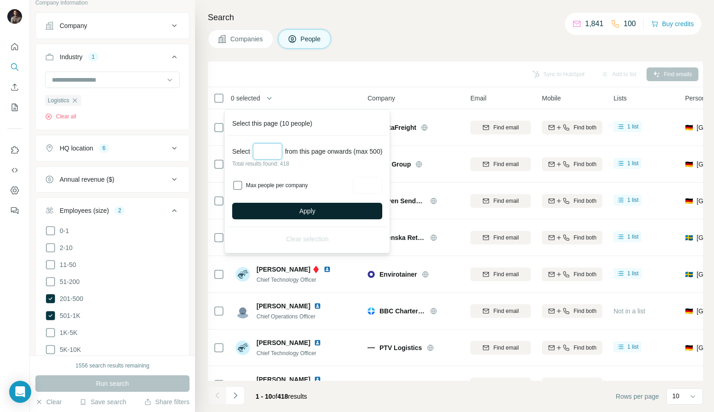
type input "***"
click at [274, 210] on button "Apply" at bounding box center [307, 211] width 150 height 17
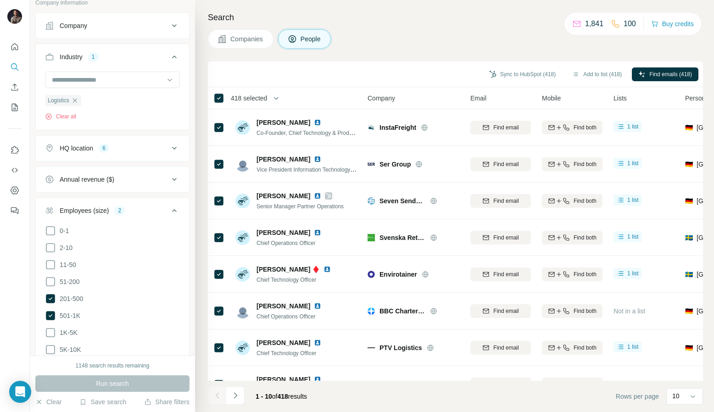
click at [590, 66] on div "Sync to HubSpot (418) Add to list (418) Find emails (418)" at bounding box center [456, 74] width 486 height 16
click at [590, 78] on button "Add to list (418)" at bounding box center [597, 74] width 62 height 14
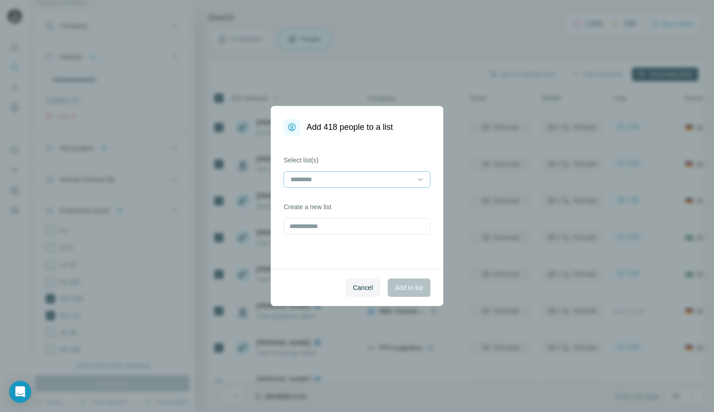
click at [373, 176] on input at bounding box center [352, 179] width 124 height 10
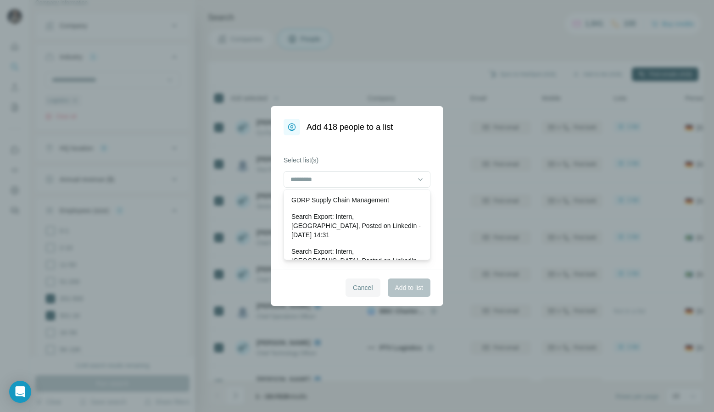
click at [357, 293] on button "Cancel" at bounding box center [363, 288] width 35 height 18
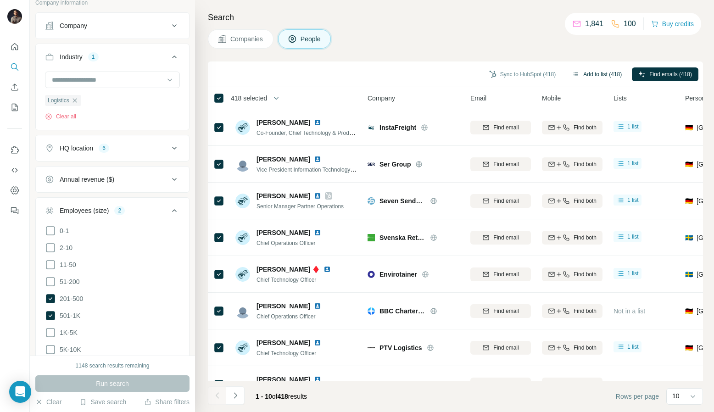
click at [599, 70] on button "Add to list (418)" at bounding box center [597, 74] width 62 height 14
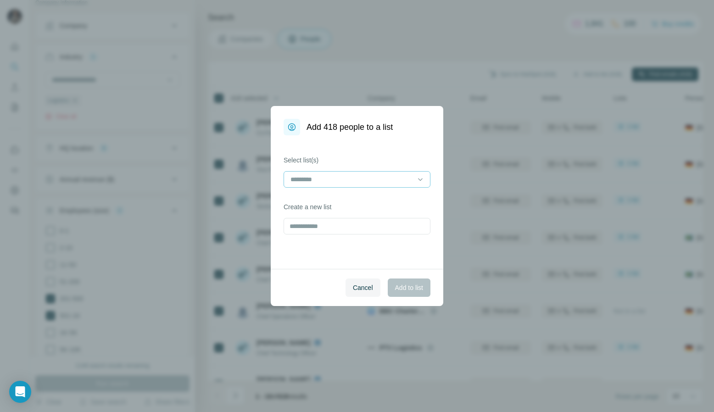
click at [346, 177] on input at bounding box center [352, 179] width 124 height 10
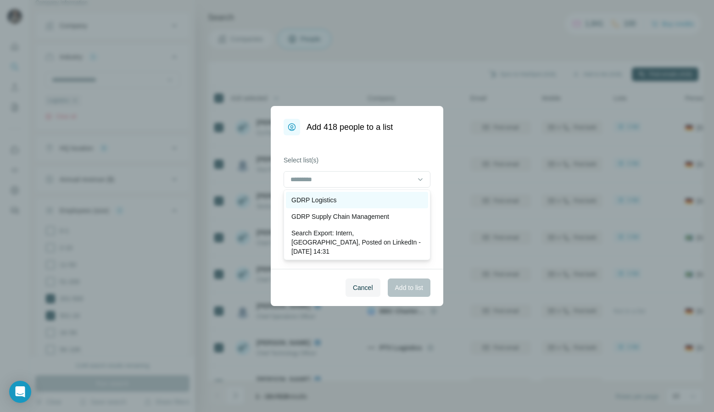
click at [334, 200] on p "GDRP Logistics" at bounding box center [313, 200] width 45 height 9
click at [413, 285] on span "Add to list" at bounding box center [409, 287] width 28 height 9
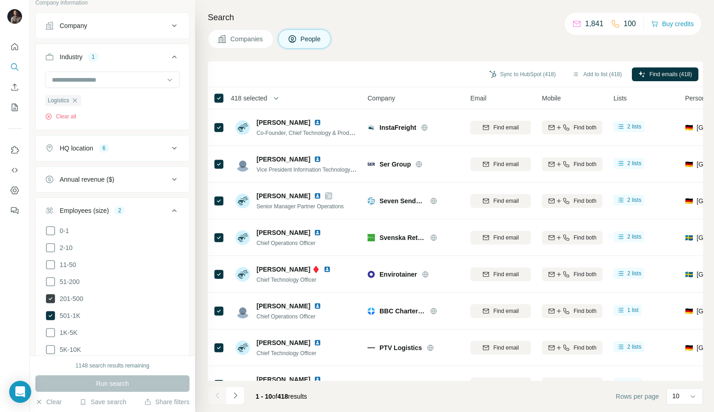
click at [48, 298] on icon at bounding box center [50, 298] width 9 height 9
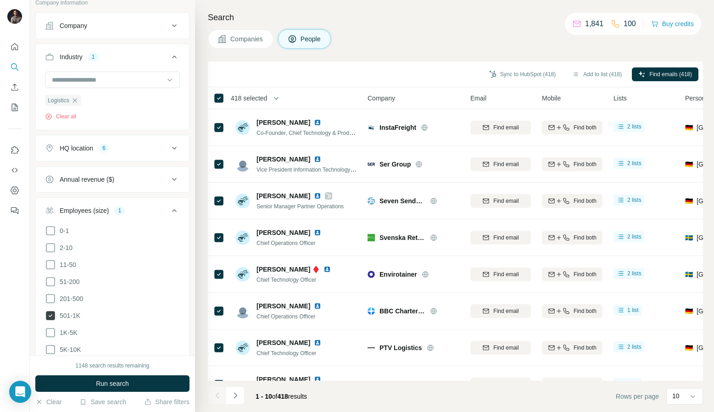
click at [46, 310] on icon at bounding box center [50, 315] width 11 height 11
click at [48, 329] on icon at bounding box center [50, 332] width 11 height 11
click at [102, 382] on span "Run search" at bounding box center [112, 383] width 33 height 9
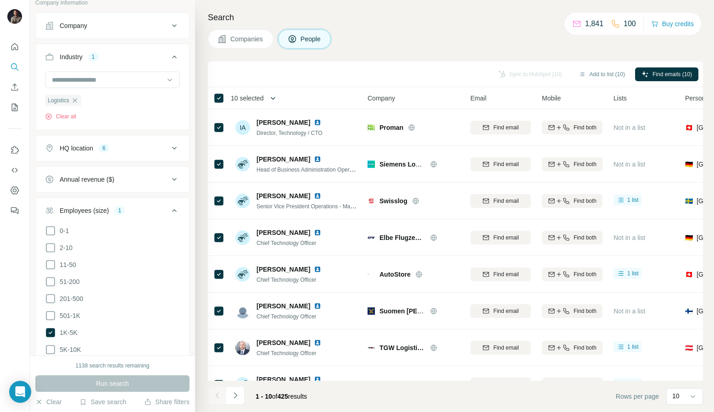
click at [274, 100] on icon "button" at bounding box center [273, 98] width 9 height 9
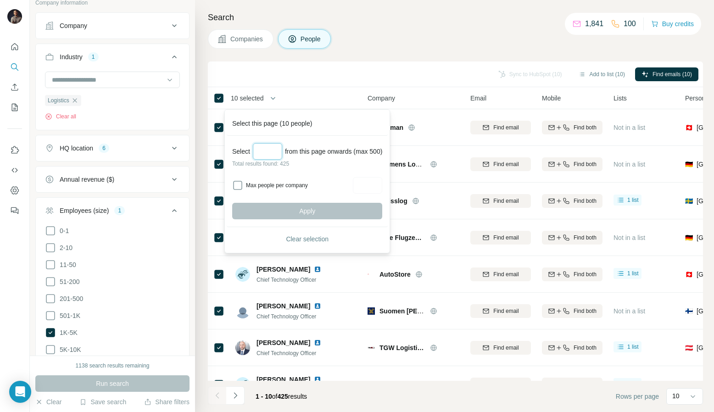
click at [262, 150] on input "Select a number (up to 500)" at bounding box center [267, 151] width 29 height 17
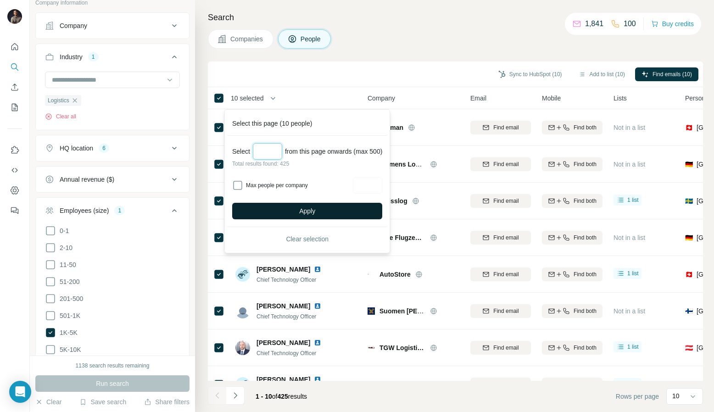
type input "***"
click at [306, 210] on span "Apply" at bounding box center [307, 211] width 16 height 9
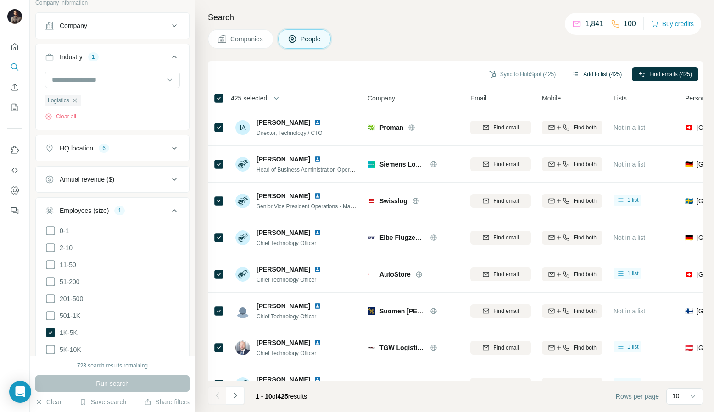
click at [598, 75] on button "Add to list (425)" at bounding box center [597, 74] width 62 height 14
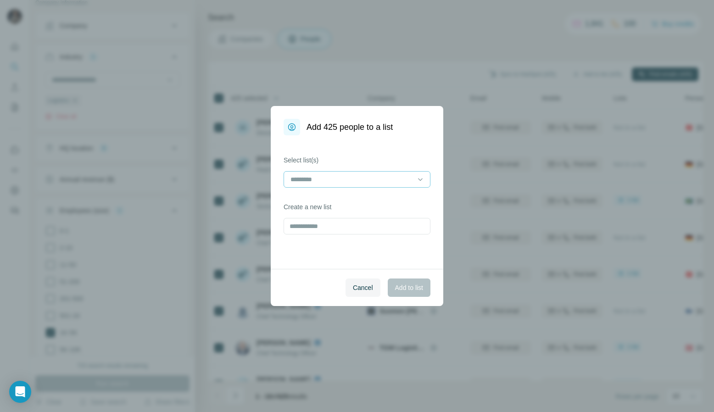
click at [361, 181] on input at bounding box center [352, 179] width 124 height 10
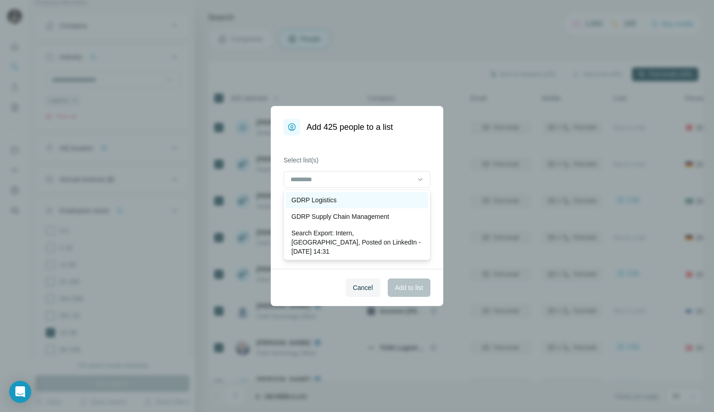
click at [322, 198] on p "GDRP Logistics" at bounding box center [313, 200] width 45 height 9
click at [410, 290] on span "Add to list" at bounding box center [409, 287] width 28 height 9
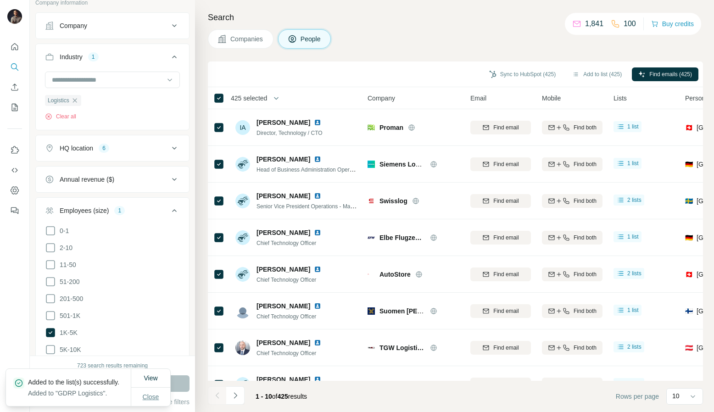
click at [149, 397] on span "Close" at bounding box center [151, 396] width 17 height 9
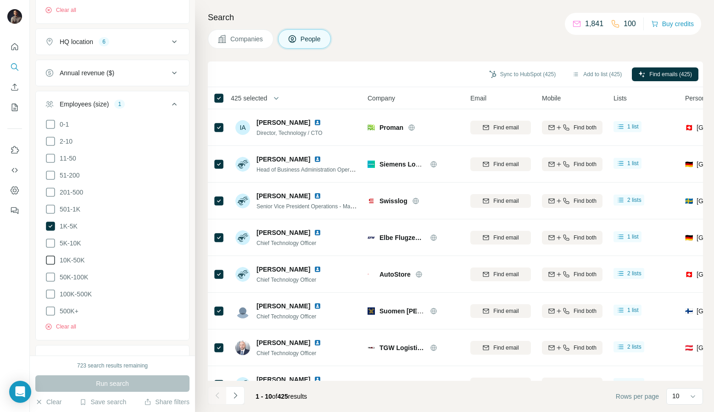
scroll to position [372, 0]
click at [48, 222] on icon at bounding box center [50, 224] width 9 height 9
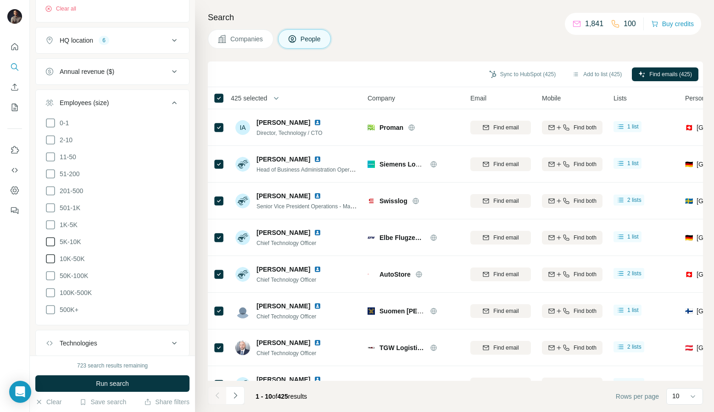
click at [74, 242] on span "5K-10K" at bounding box center [68, 241] width 25 height 9
click at [145, 383] on button "Run search" at bounding box center [112, 383] width 154 height 17
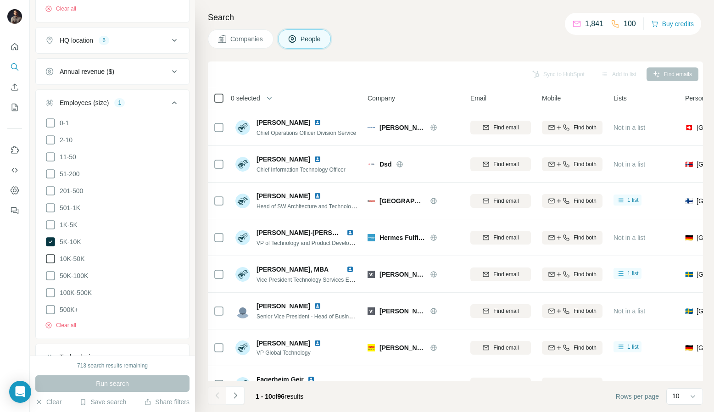
click at [213, 98] on icon at bounding box center [218, 98] width 11 height 11
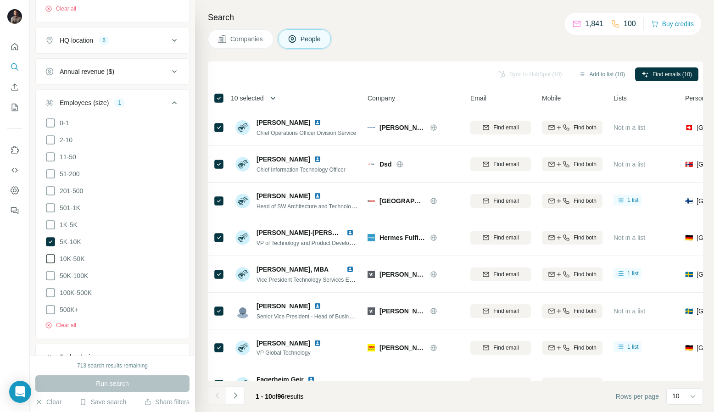
click at [273, 100] on icon "button" at bounding box center [273, 98] width 9 height 9
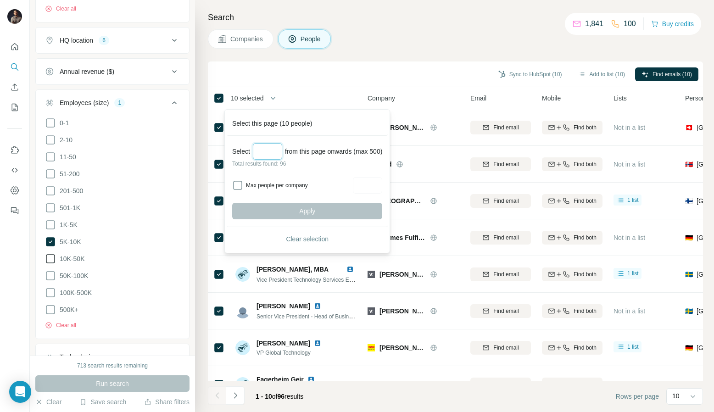
click at [259, 151] on input "Select a number (up to 500)" at bounding box center [267, 151] width 29 height 17
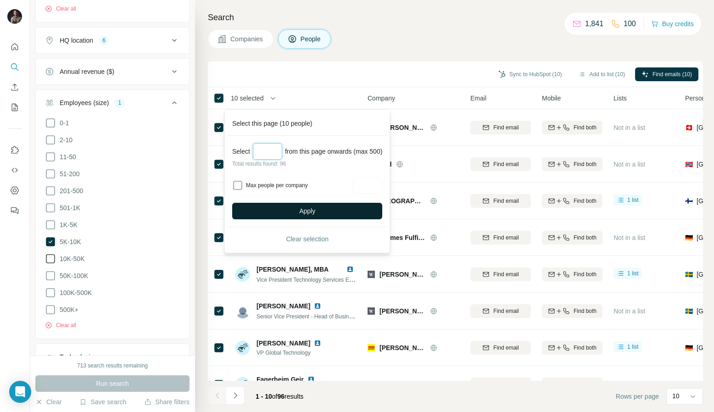
type input "**"
click at [278, 209] on button "Apply" at bounding box center [307, 211] width 150 height 17
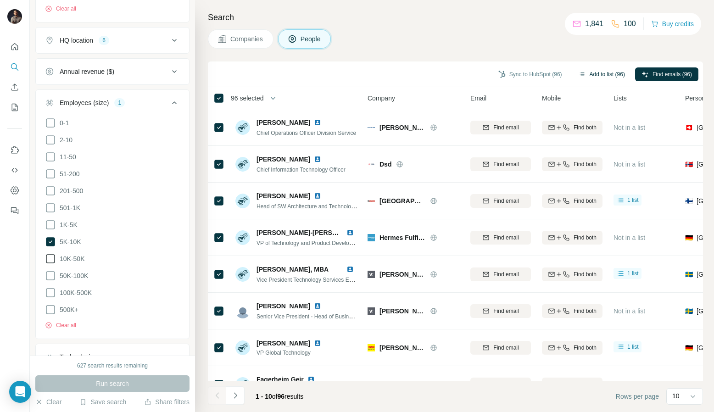
click at [598, 74] on button "Add to list (96)" at bounding box center [601, 74] width 59 height 14
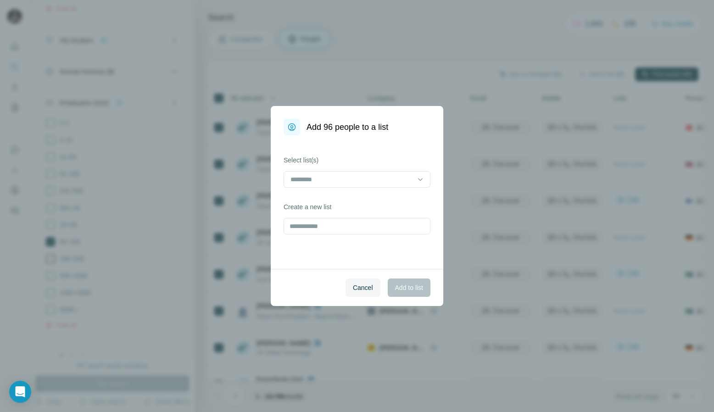
click at [376, 170] on div "Select list(s)" at bounding box center [357, 172] width 147 height 32
click at [369, 177] on input at bounding box center [352, 179] width 124 height 10
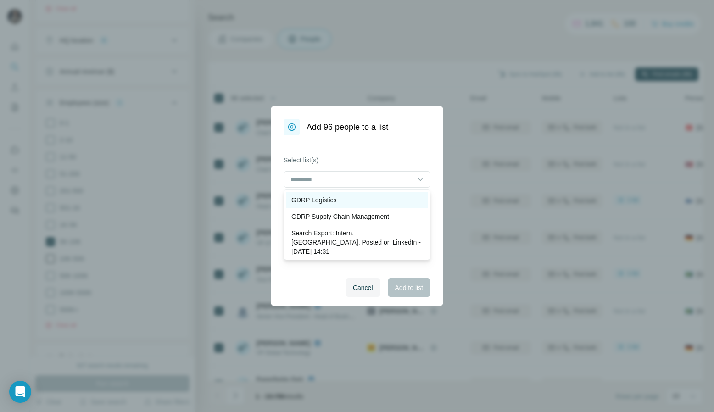
click at [334, 201] on p "GDRP Logistics" at bounding box center [313, 200] width 45 height 9
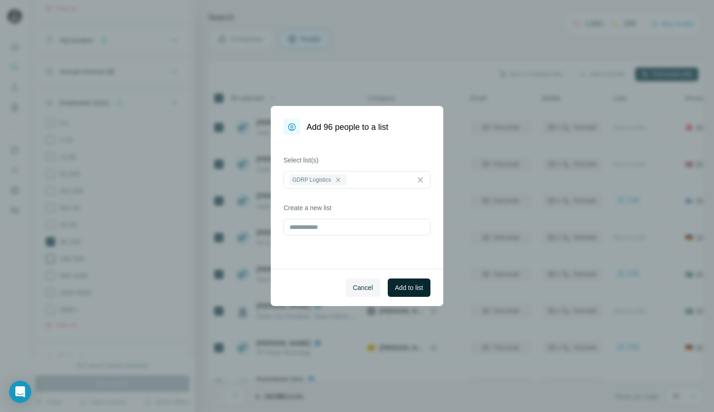
click at [423, 289] on button "Add to list" at bounding box center [409, 288] width 43 height 18
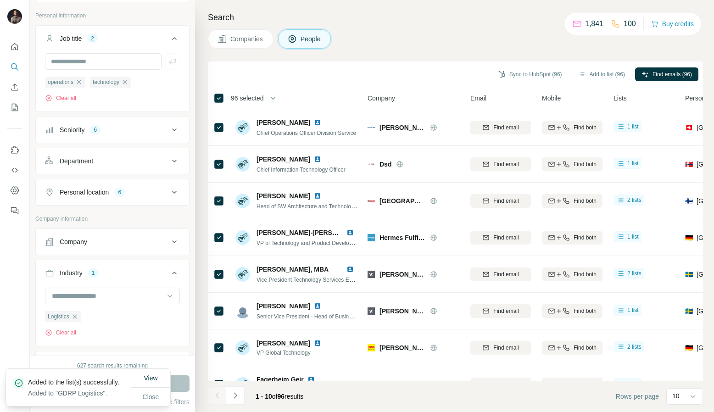
scroll to position [56, 0]
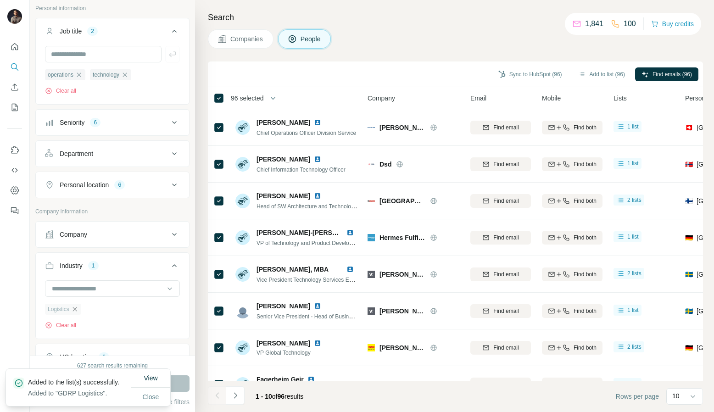
click at [78, 310] on icon "button" at bounding box center [74, 309] width 7 height 7
click at [81, 291] on input at bounding box center [107, 289] width 113 height 10
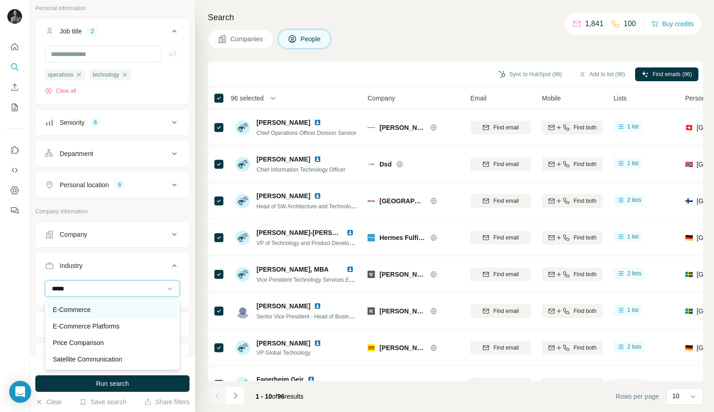
type input "*****"
click at [73, 309] on p "E-Commerce" at bounding box center [72, 309] width 38 height 9
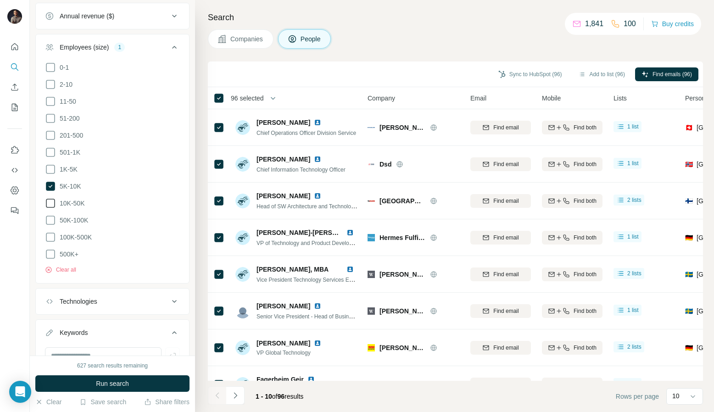
scroll to position [430, 0]
click at [50, 101] on icon at bounding box center [50, 99] width 11 height 11
click at [52, 182] on icon at bounding box center [50, 183] width 9 height 9
click at [53, 119] on icon at bounding box center [50, 116] width 11 height 11
click at [50, 113] on icon at bounding box center [50, 116] width 9 height 9
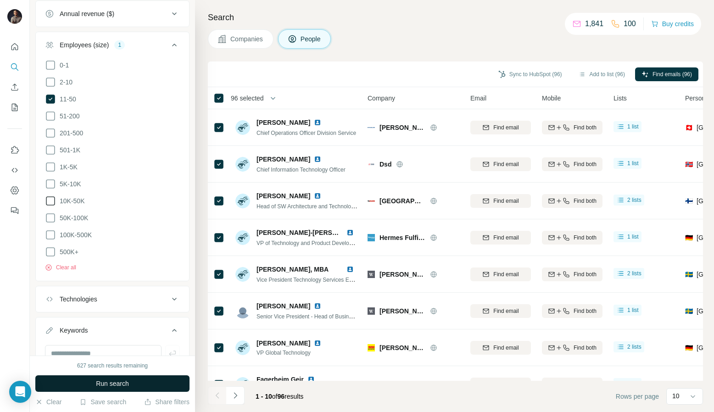
click at [128, 382] on span "Run search" at bounding box center [112, 383] width 33 height 9
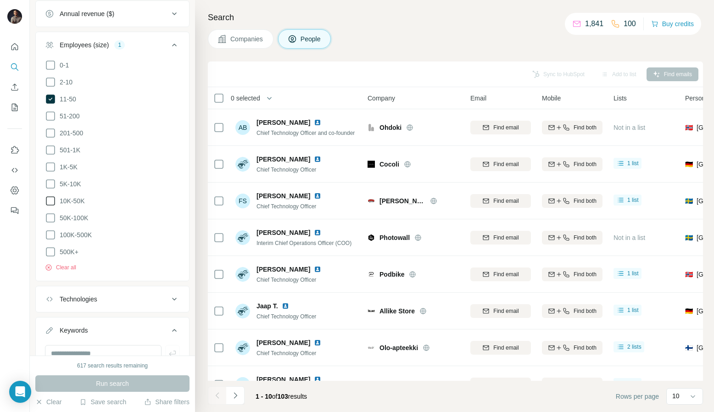
click at [242, 92] on th "0 selected" at bounding box center [281, 98] width 147 height 22
click at [274, 98] on icon "button" at bounding box center [269, 98] width 9 height 9
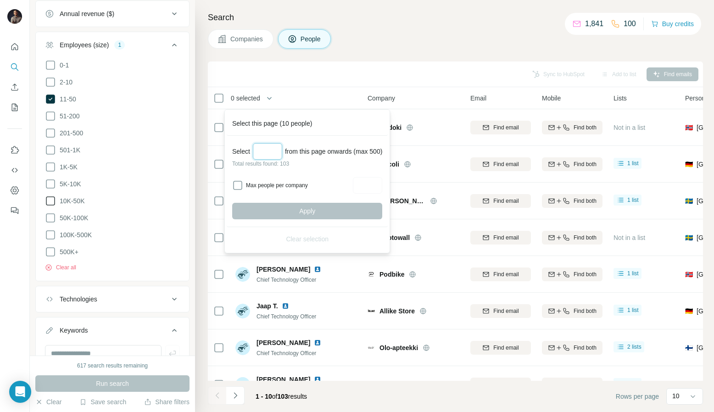
click at [274, 153] on input "Select a number (up to 500)" at bounding box center [267, 151] width 29 height 17
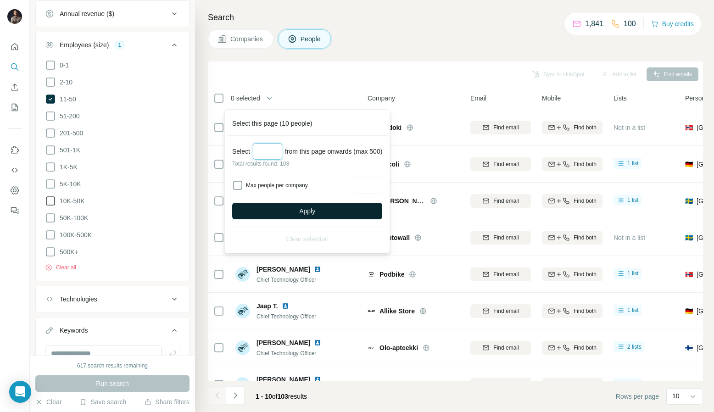
type input "***"
click at [293, 213] on button "Apply" at bounding box center [307, 211] width 150 height 17
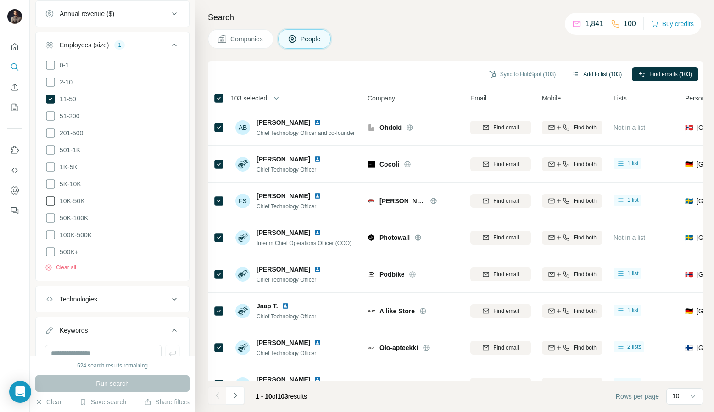
click at [610, 76] on button "Add to list (103)" at bounding box center [597, 74] width 62 height 14
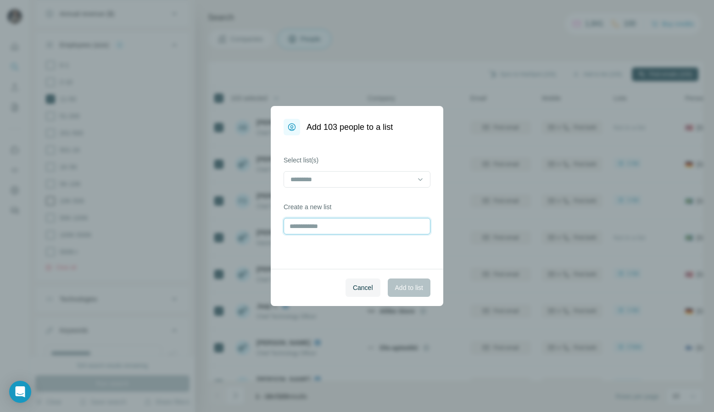
click at [330, 225] on input "text" at bounding box center [357, 226] width 147 height 17
type input "**********"
click at [410, 288] on span "Add to list" at bounding box center [409, 287] width 28 height 9
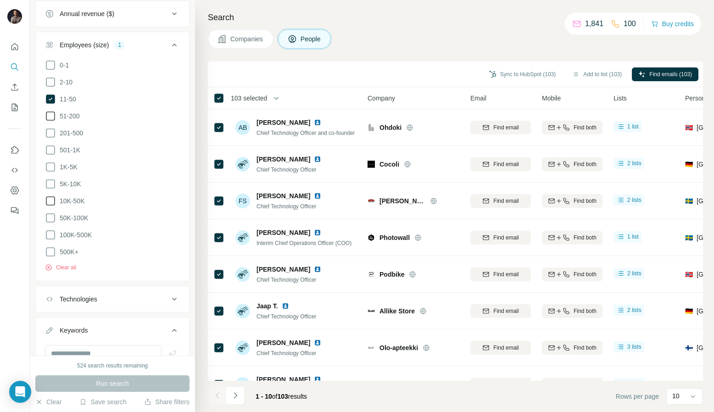
click at [50, 113] on icon at bounding box center [50, 116] width 11 height 11
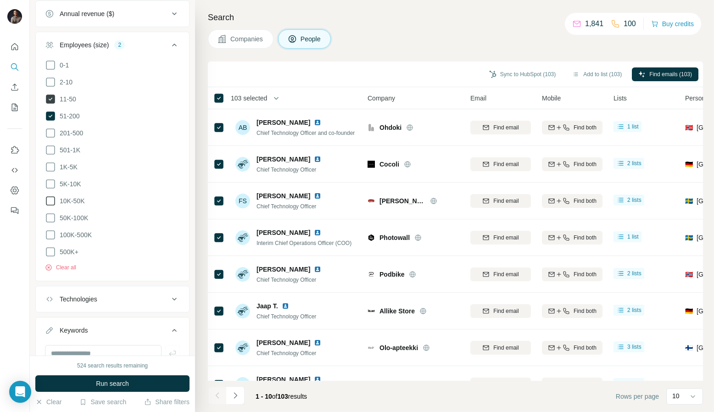
click at [49, 103] on icon at bounding box center [50, 99] width 9 height 9
click at [51, 132] on icon at bounding box center [50, 133] width 11 height 11
click at [140, 381] on button "Run search" at bounding box center [112, 383] width 154 height 17
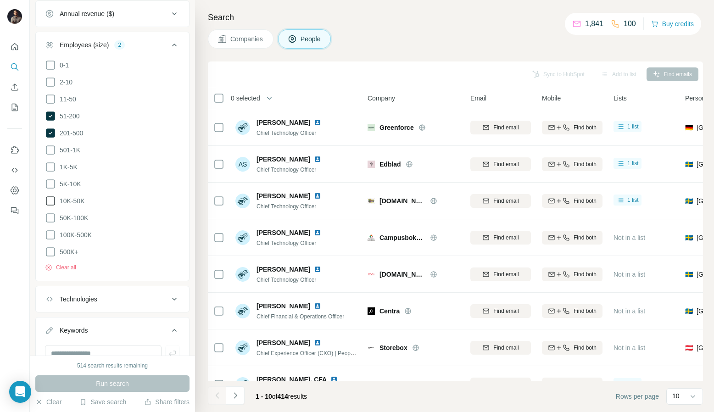
click at [244, 98] on span "0 selected" at bounding box center [245, 98] width 29 height 9
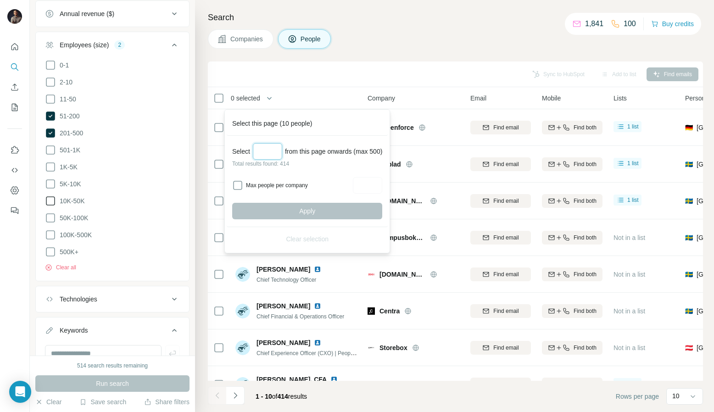
click at [267, 156] on input "Select a number (up to 500)" at bounding box center [267, 151] width 29 height 17
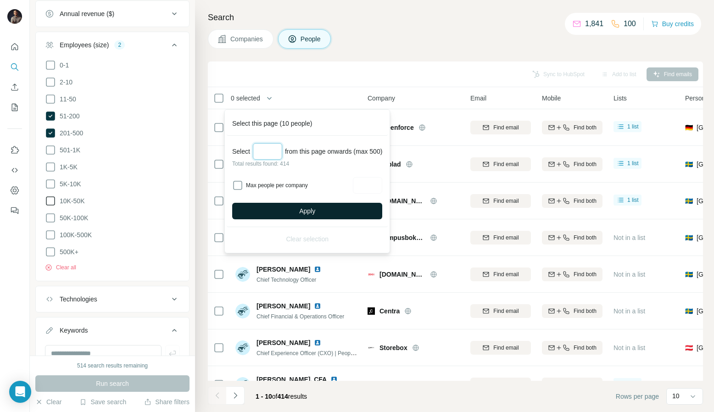
type input "***"
click at [325, 208] on button "Apply" at bounding box center [307, 211] width 150 height 17
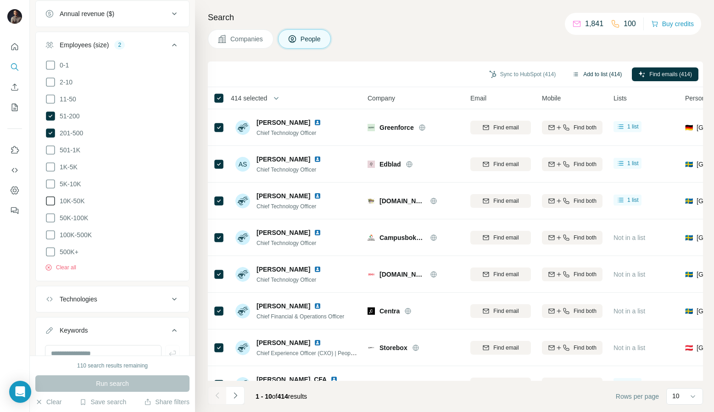
click at [601, 76] on button "Add to list (414)" at bounding box center [597, 74] width 62 height 14
click at [577, 71] on button "Add to list (414)" at bounding box center [597, 74] width 62 height 14
click at [581, 71] on button "Add to list (414)" at bounding box center [597, 74] width 62 height 14
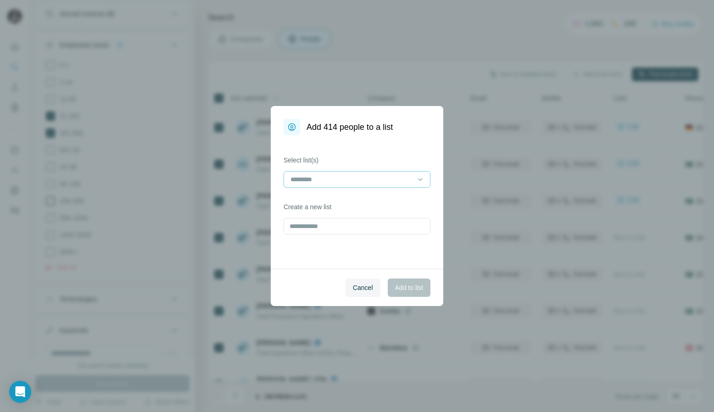
click at [385, 176] on input at bounding box center [352, 179] width 124 height 10
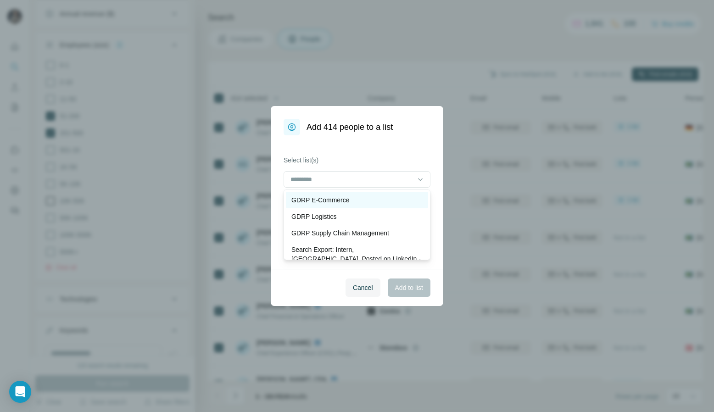
click at [345, 202] on p "GDRP E-Commerce" at bounding box center [320, 200] width 58 height 9
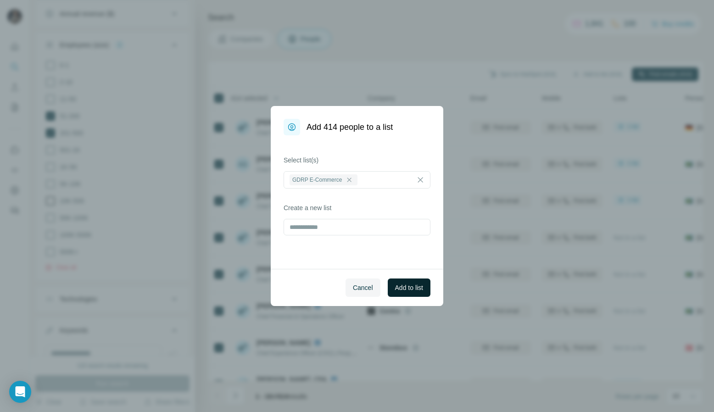
click at [414, 291] on span "Add to list" at bounding box center [409, 287] width 28 height 9
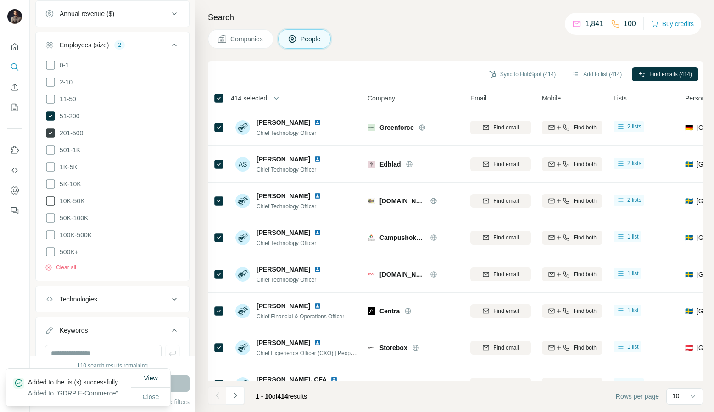
click at [50, 136] on icon at bounding box center [50, 133] width 9 height 9
click at [48, 118] on icon at bounding box center [50, 116] width 9 height 9
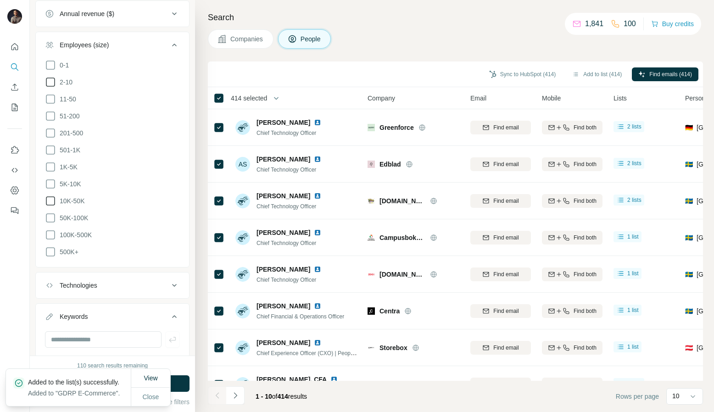
click at [49, 84] on icon at bounding box center [50, 82] width 11 height 11
click at [156, 392] on span "Close" at bounding box center [151, 396] width 17 height 9
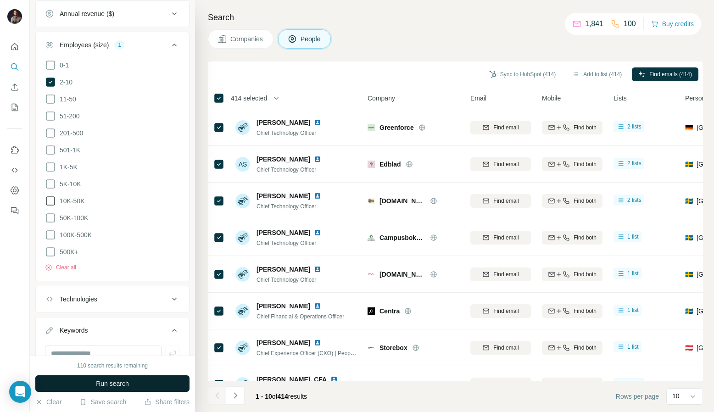
click at [170, 383] on button "Run search" at bounding box center [112, 383] width 154 height 17
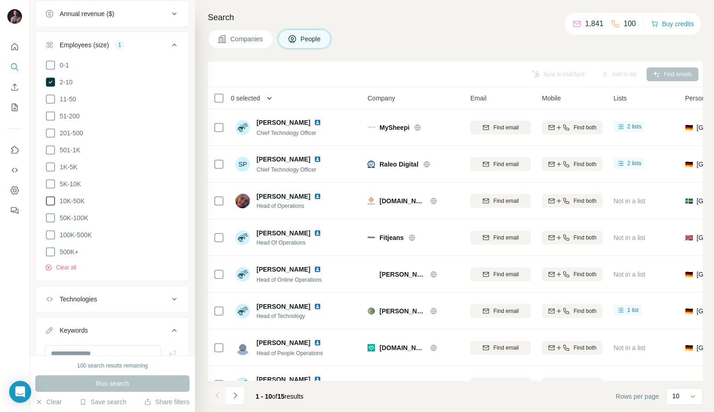
click at [272, 97] on icon "button" at bounding box center [269, 98] width 5 height 3
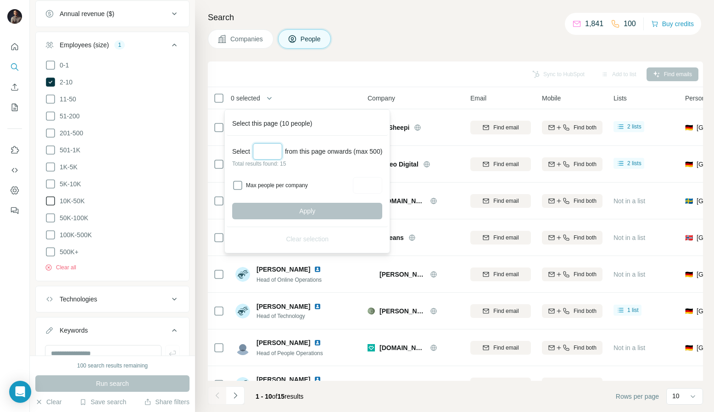
click at [273, 155] on input "Select a number (up to 500)" at bounding box center [267, 151] width 29 height 17
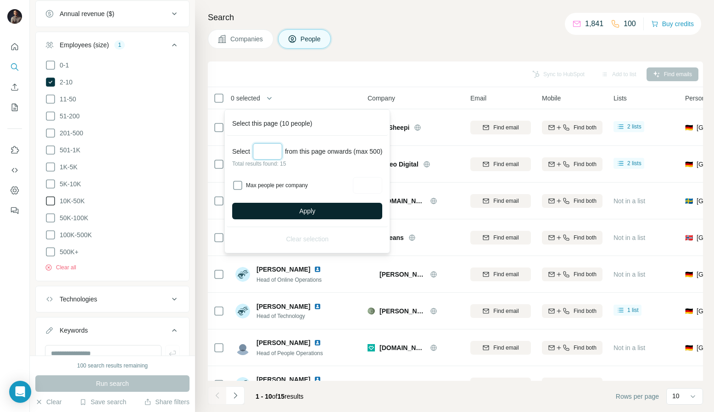
type input "**"
click at [302, 216] on button "Apply" at bounding box center [307, 211] width 150 height 17
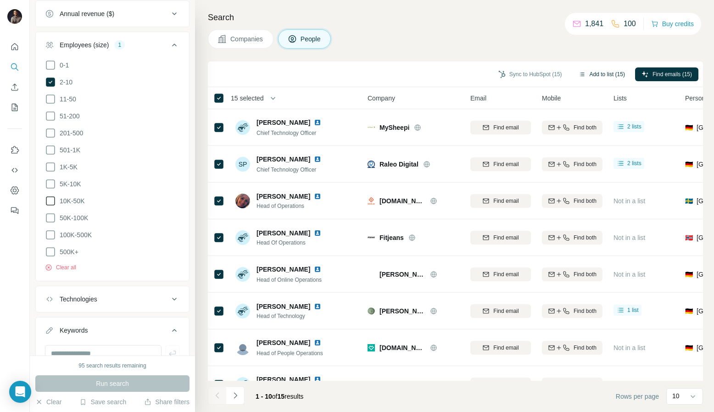
click at [608, 78] on button "Add to list (15)" at bounding box center [601, 74] width 59 height 14
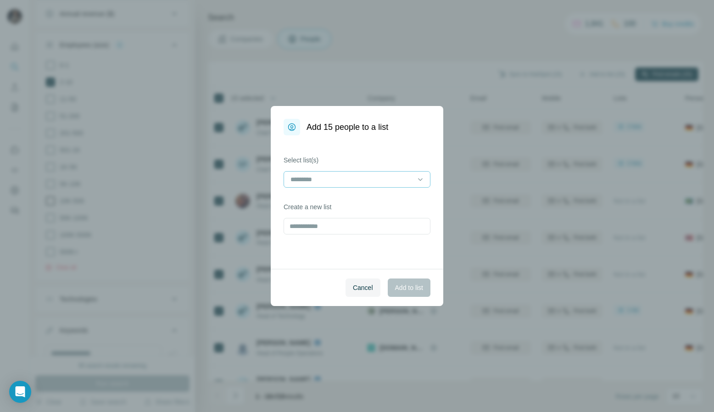
click at [347, 183] on input at bounding box center [352, 179] width 124 height 10
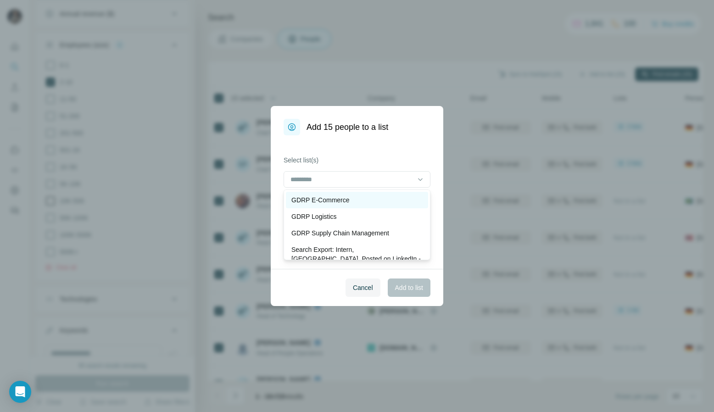
click at [340, 203] on p "GDRP E-Commerce" at bounding box center [320, 200] width 58 height 9
click at [424, 291] on button "Add to list" at bounding box center [409, 288] width 43 height 18
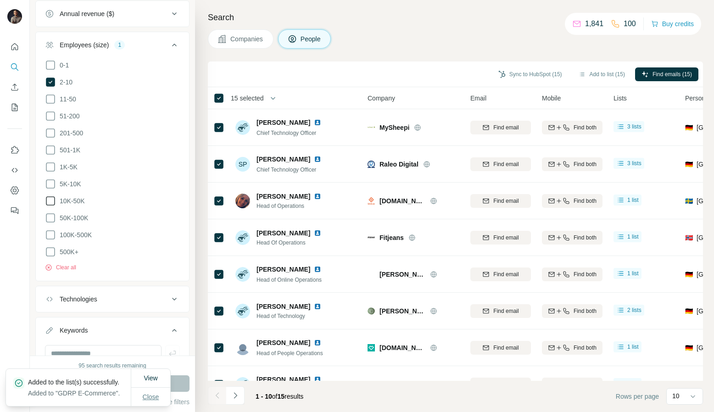
click at [150, 392] on span "Close" at bounding box center [151, 396] width 17 height 9
click at [51, 149] on icon at bounding box center [50, 150] width 11 height 11
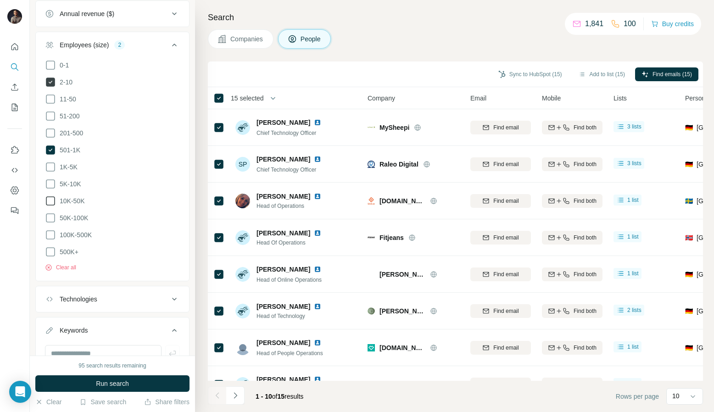
click at [51, 82] on icon at bounding box center [51, 82] width 4 height 3
click at [123, 386] on span "Run search" at bounding box center [112, 383] width 33 height 9
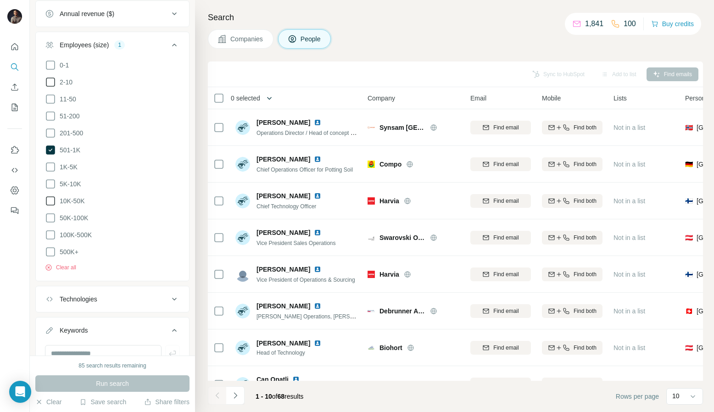
click at [273, 94] on icon "button" at bounding box center [269, 98] width 9 height 9
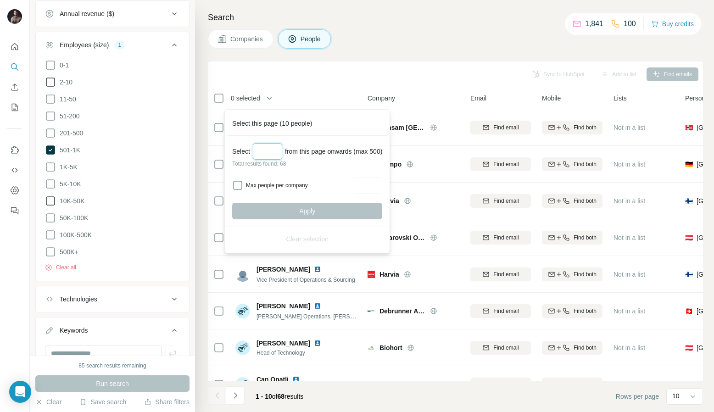
click at [267, 143] on input "Select a number (up to 500)" at bounding box center [267, 151] width 29 height 17
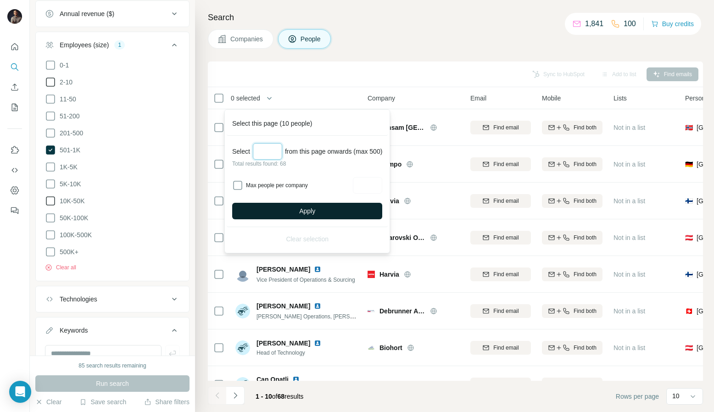
type input "**"
click at [288, 206] on button "Apply" at bounding box center [307, 211] width 150 height 17
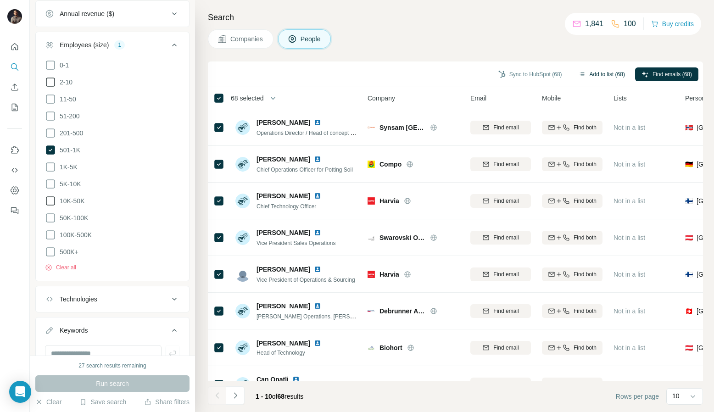
click at [588, 78] on button "Add to list (68)" at bounding box center [601, 74] width 59 height 14
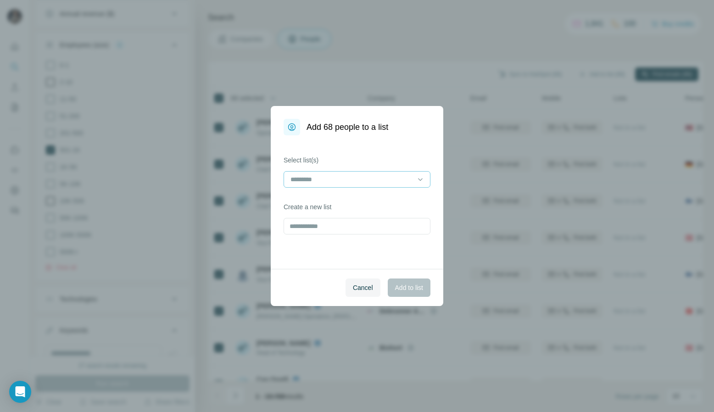
click at [369, 180] on input at bounding box center [352, 179] width 124 height 10
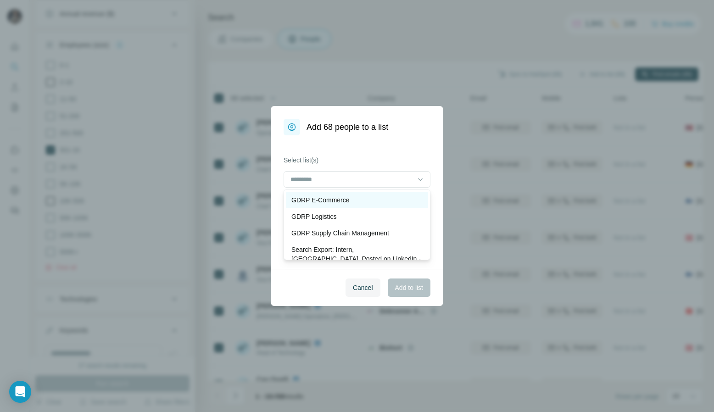
click at [332, 206] on div "GDRP E-Commerce" at bounding box center [357, 200] width 142 height 17
click at [422, 285] on span "Add to list" at bounding box center [409, 287] width 28 height 9
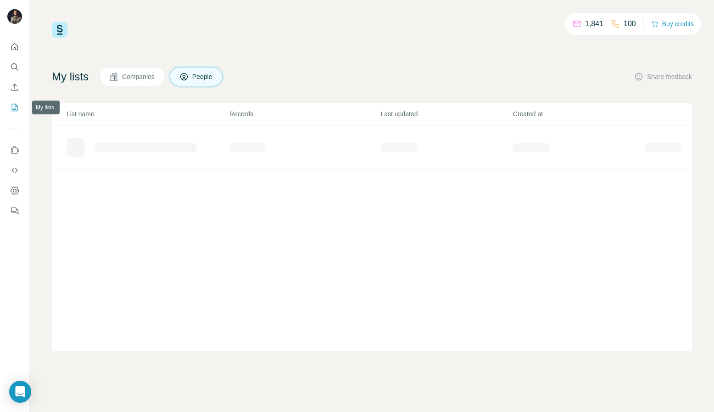
click at [15, 104] on icon "My lists" at bounding box center [15, 107] width 5 height 6
click at [12, 107] on icon "My lists" at bounding box center [14, 107] width 9 height 9
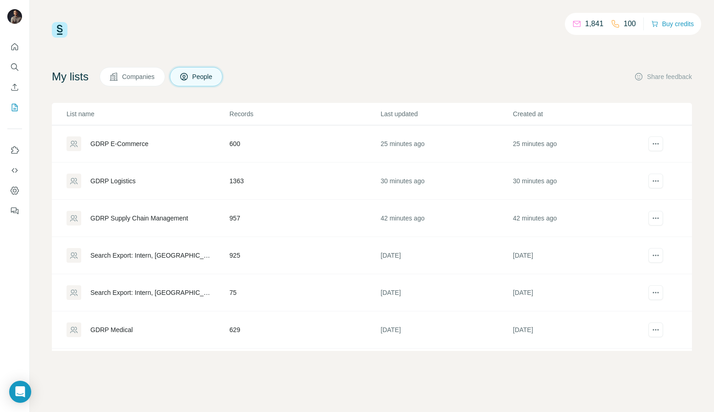
click at [151, 225] on td "GDRP Supply Chain Management" at bounding box center [140, 218] width 177 height 37
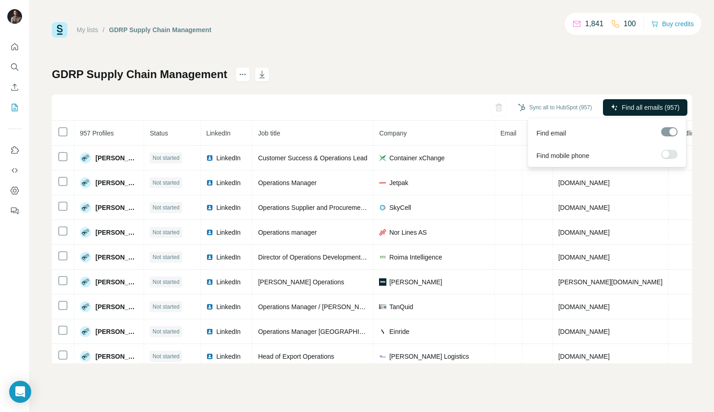
click at [650, 104] on span "Find all emails (957)" at bounding box center [651, 107] width 58 height 9
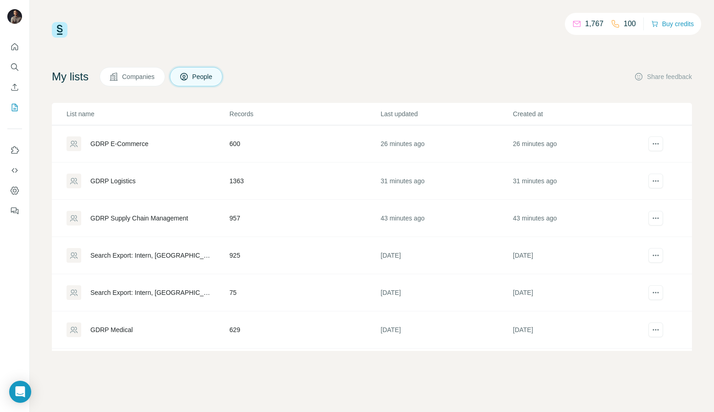
click at [124, 144] on div "GDRP E-Commerce" at bounding box center [119, 143] width 58 height 9
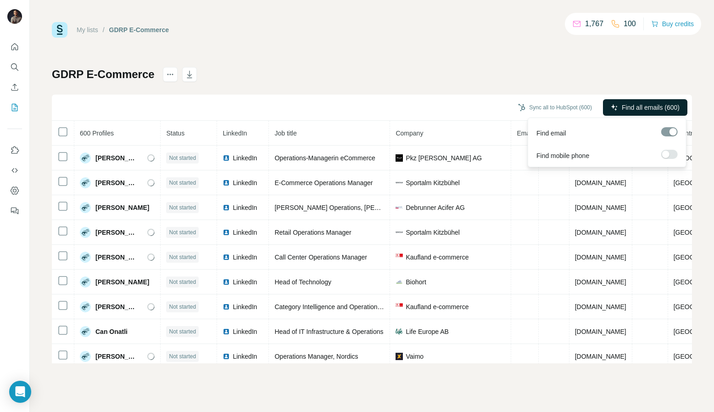
click at [642, 111] on span "Find all emails (600)" at bounding box center [651, 107] width 58 height 9
